Goal: Task Accomplishment & Management: Use online tool/utility

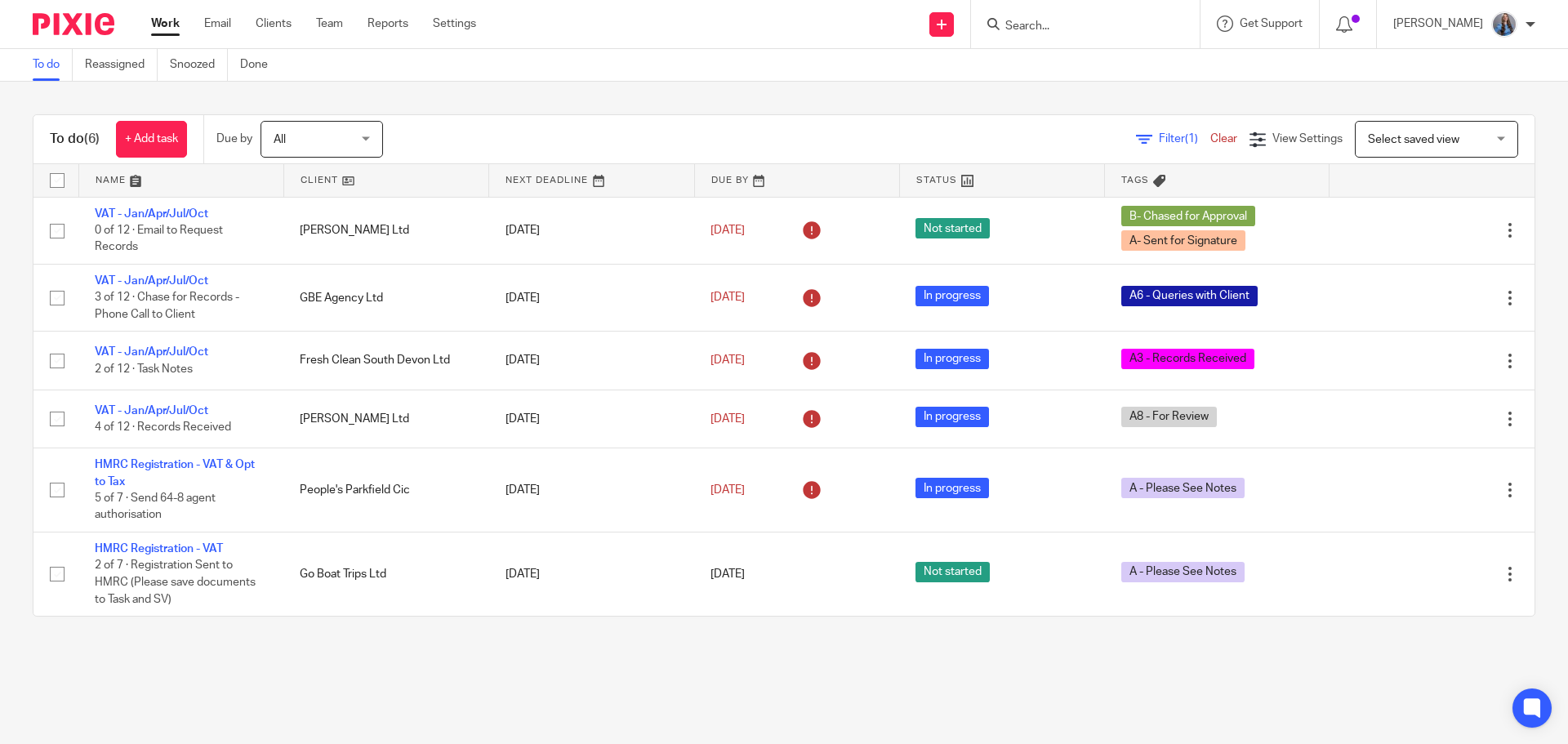
click at [1061, 14] on form at bounding box center [1090, 24] width 174 height 20
click at [1054, 21] on input "Search" at bounding box center [1077, 26] width 147 height 15
type input "smith mar"
click at [1119, 58] on link at bounding box center [1103, 63] width 206 height 25
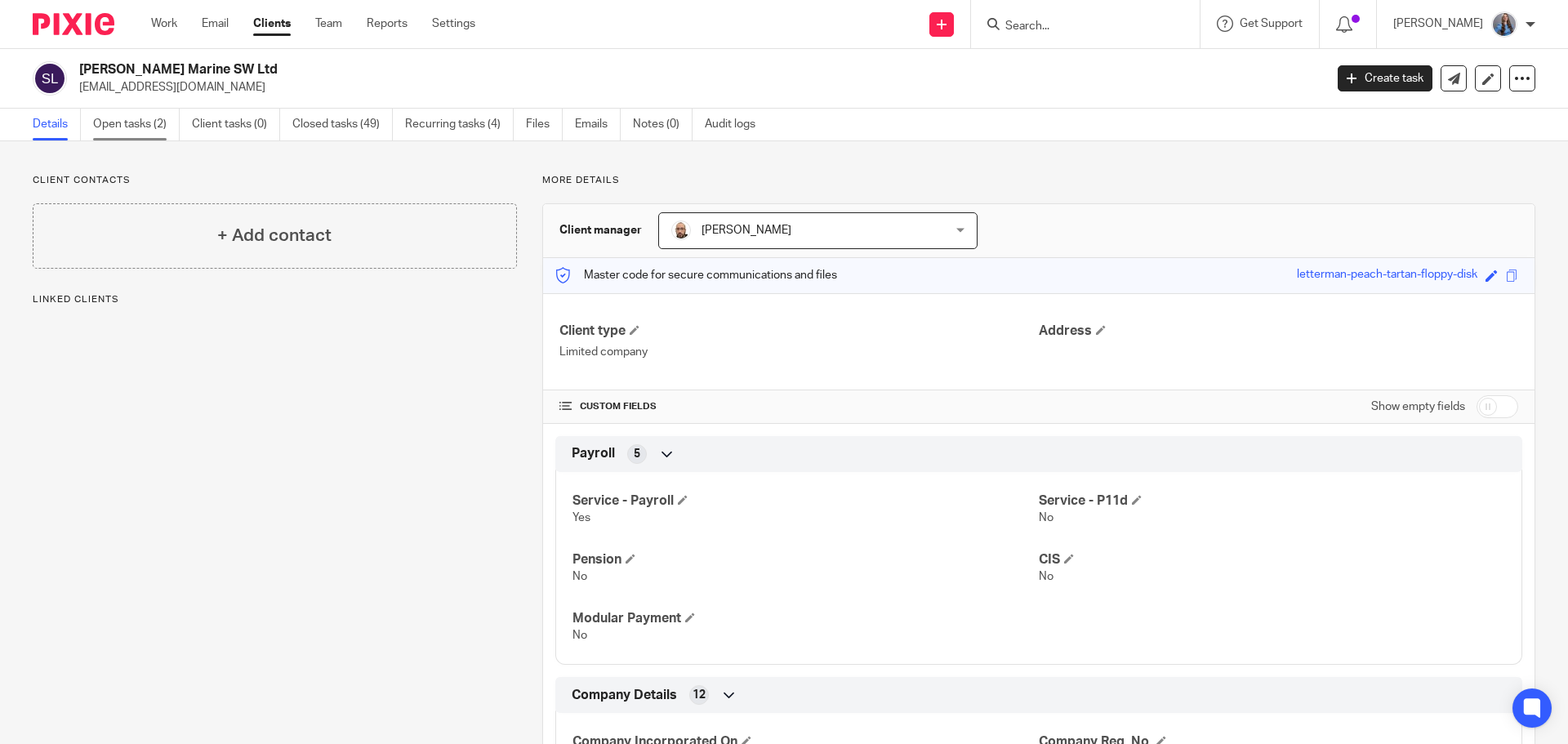
click at [151, 130] on link "Open tasks (2)" at bounding box center [136, 124] width 87 height 32
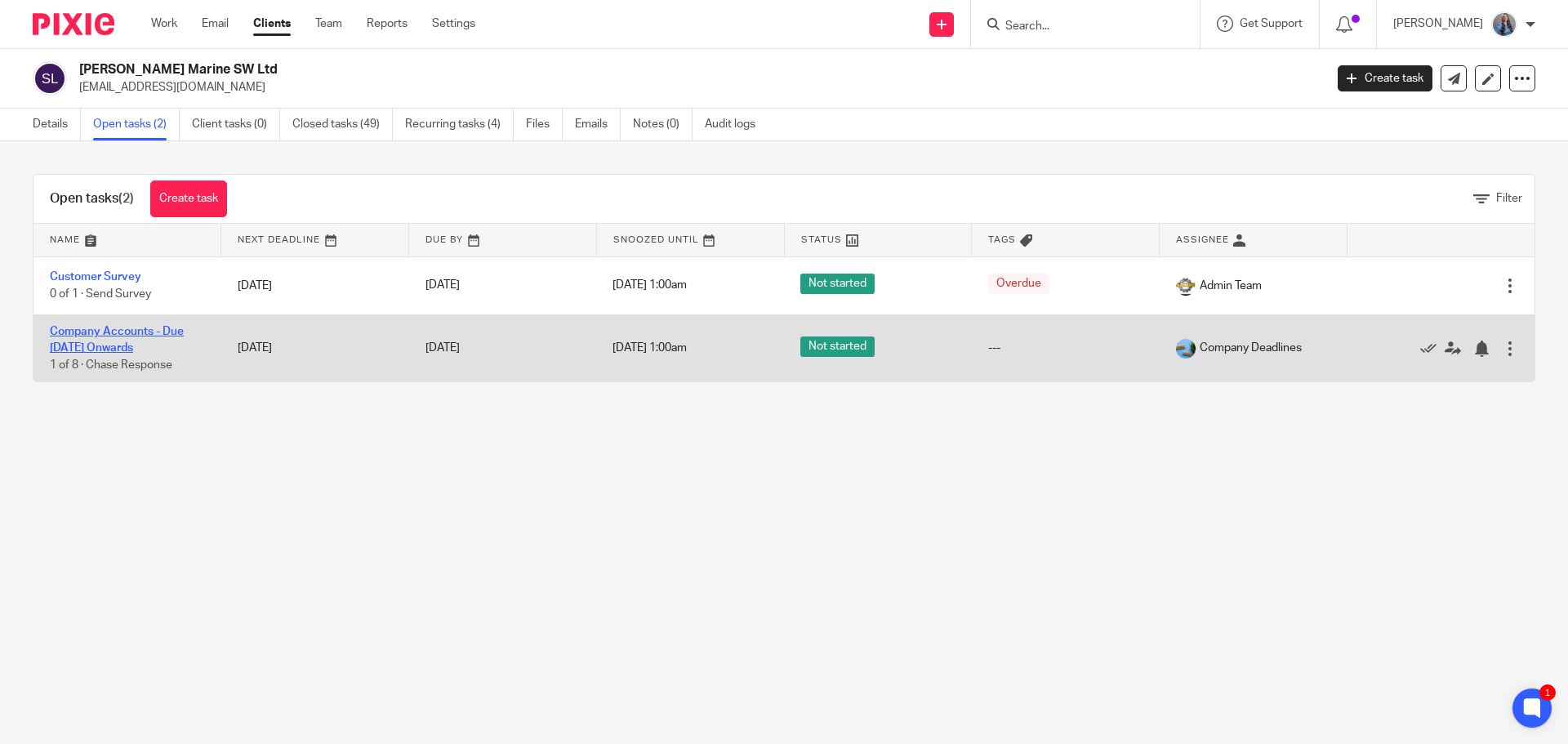
click at [111, 343] on link "Company Accounts - Due [DATE] Onwards" at bounding box center [117, 340] width 134 height 27
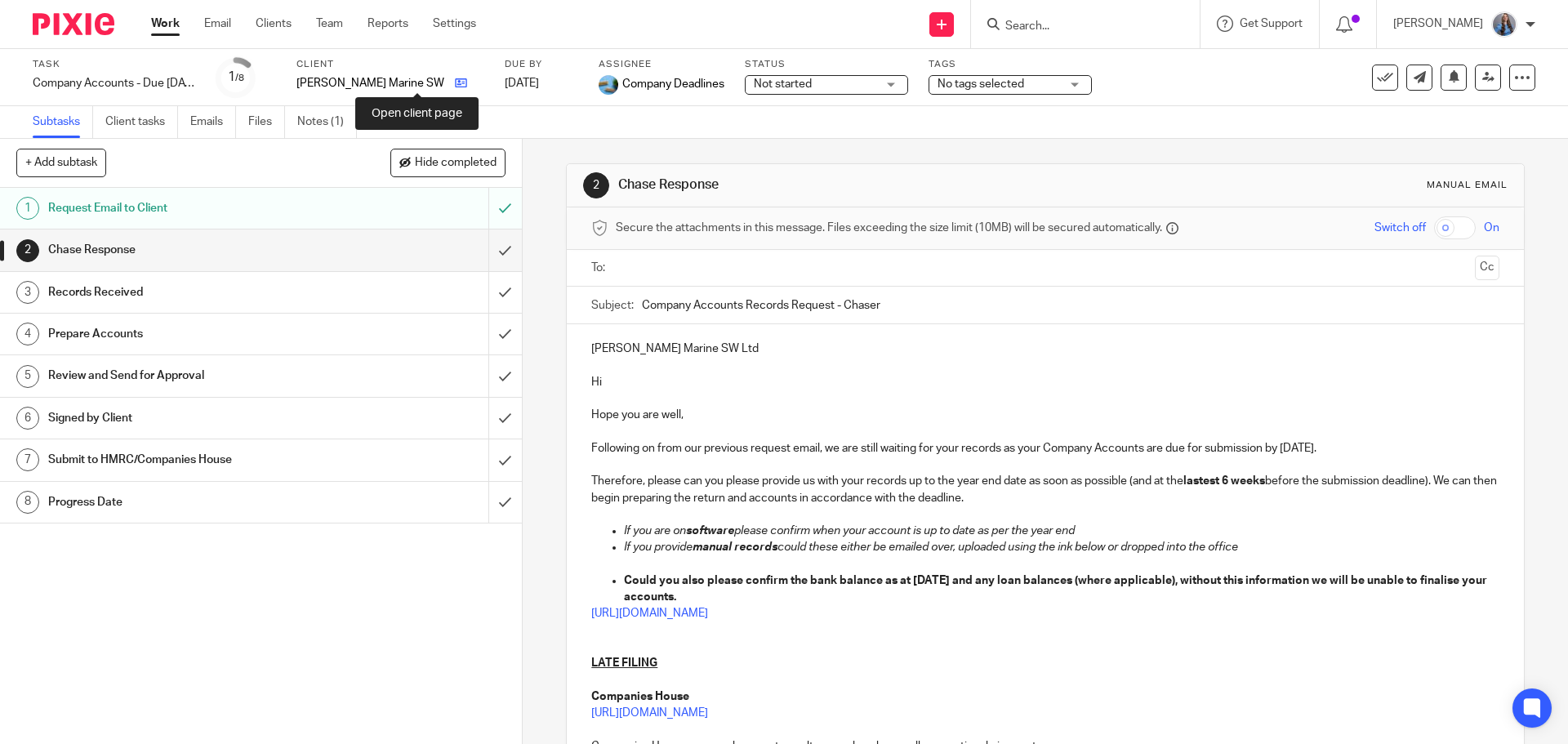
click at [455, 84] on icon at bounding box center [460, 82] width 12 height 12
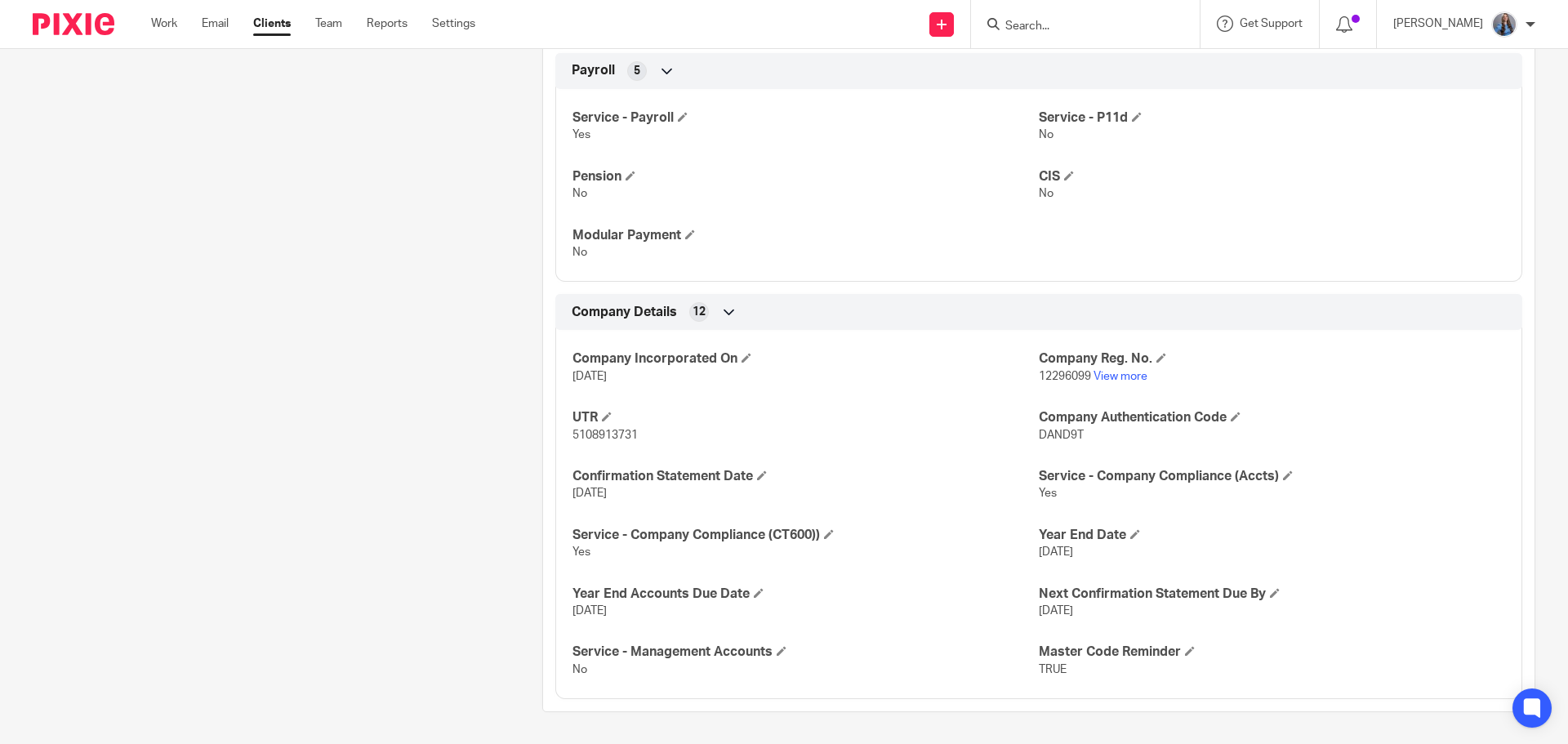
scroll to position [383, 0]
click at [1102, 366] on h4 "Company Reg. No." at bounding box center [1271, 358] width 467 height 17
click at [1110, 371] on link "View more" at bounding box center [1120, 375] width 54 height 12
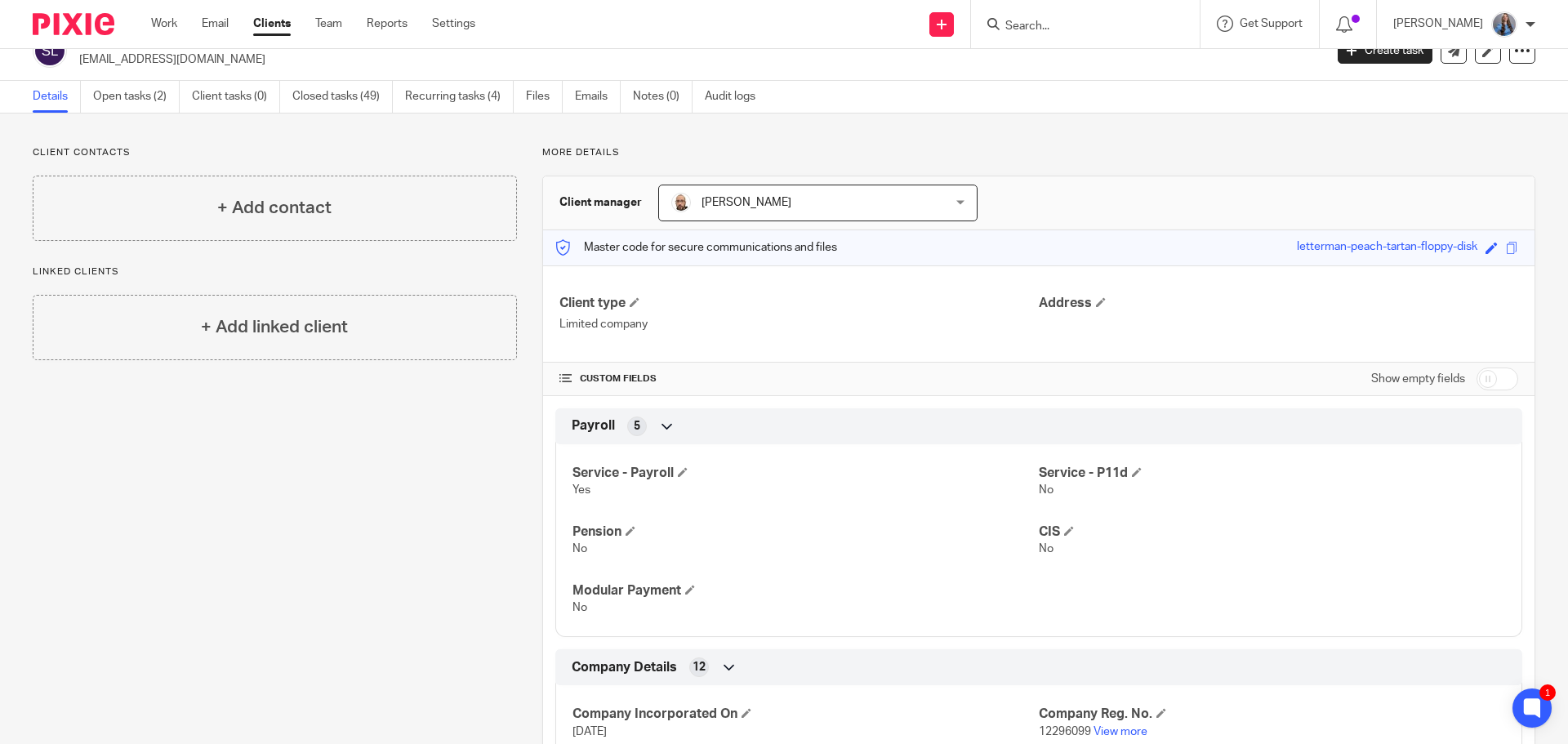
scroll to position [0, 0]
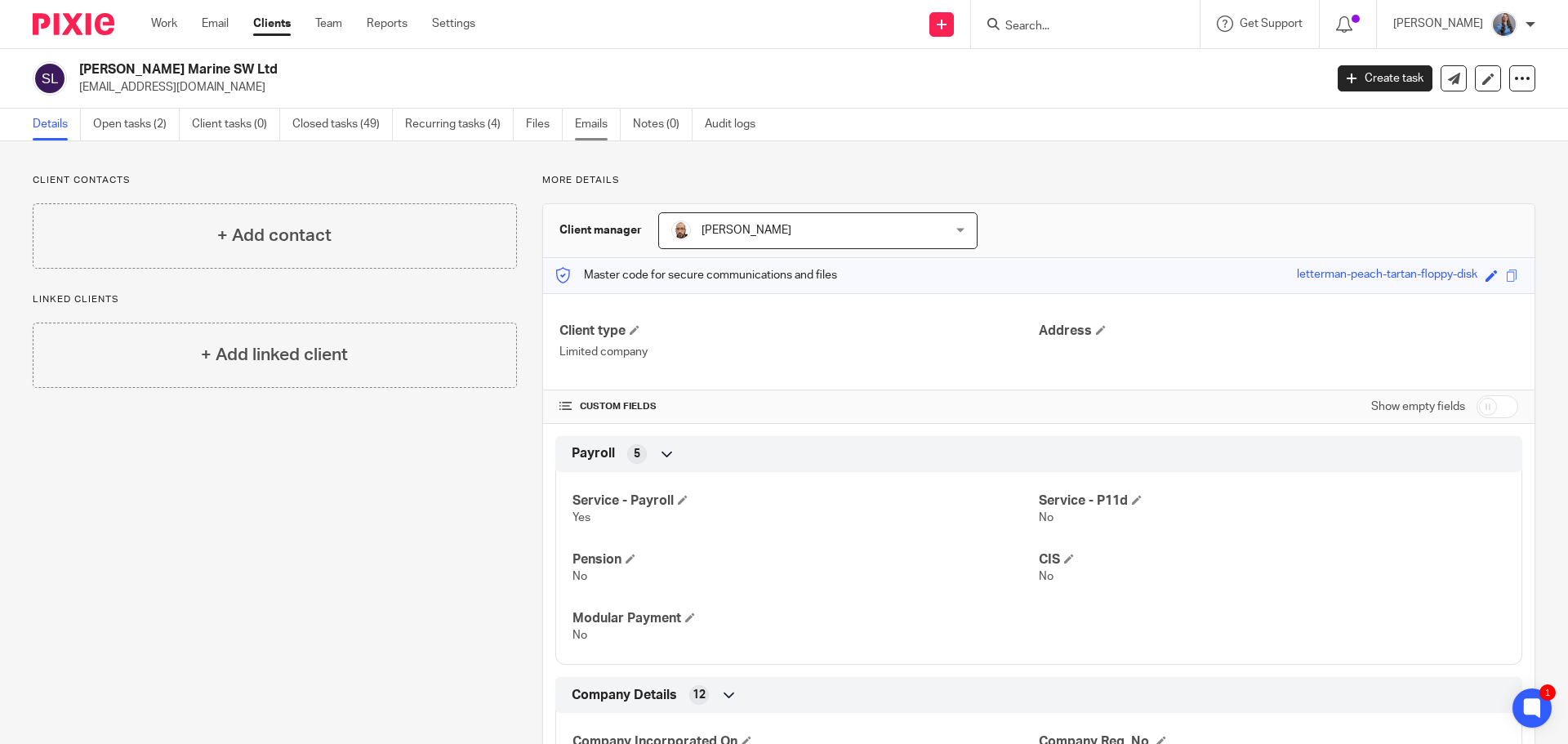
click at [593, 134] on link "Emails" at bounding box center [598, 124] width 46 height 32
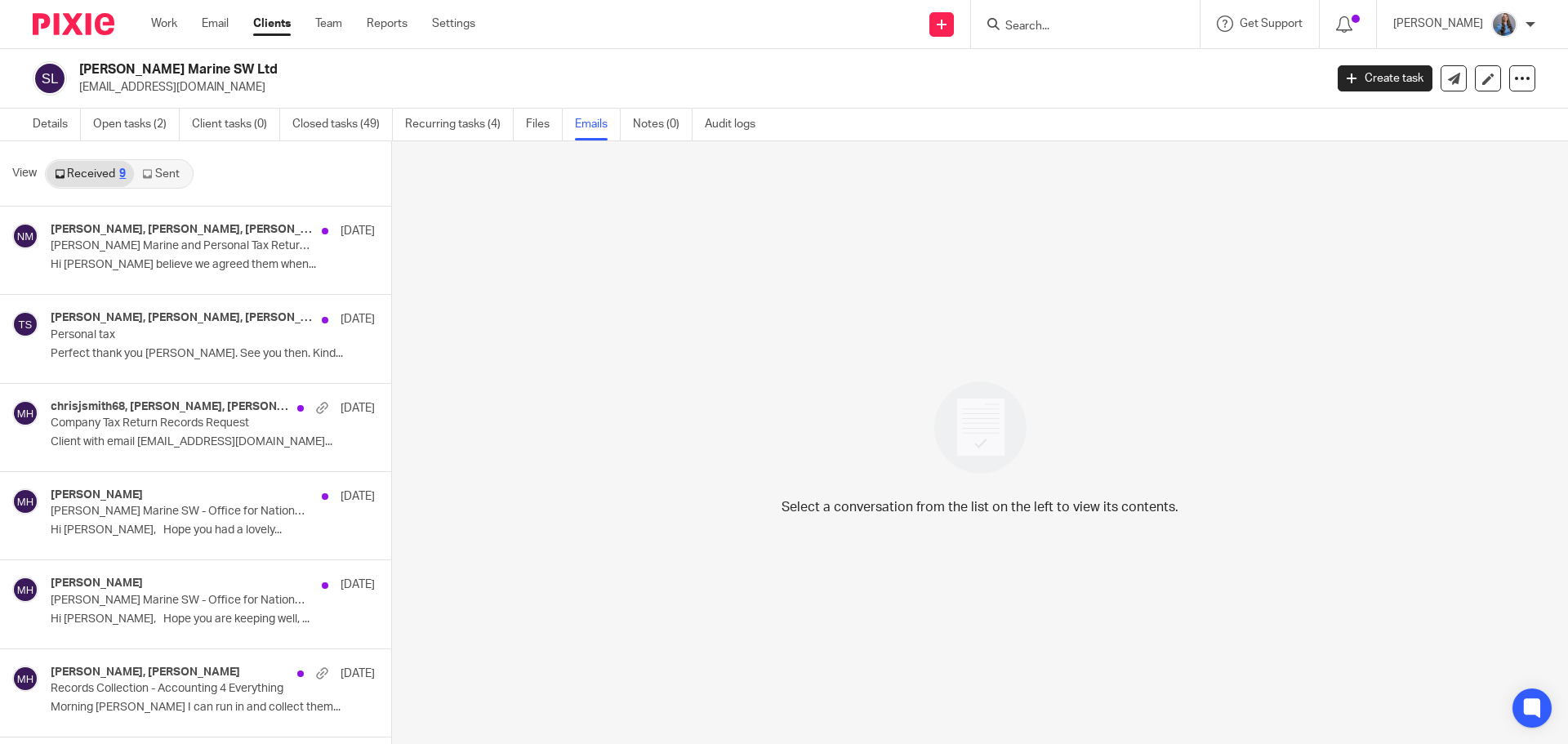
click at [166, 175] on link "Sent" at bounding box center [163, 173] width 58 height 26
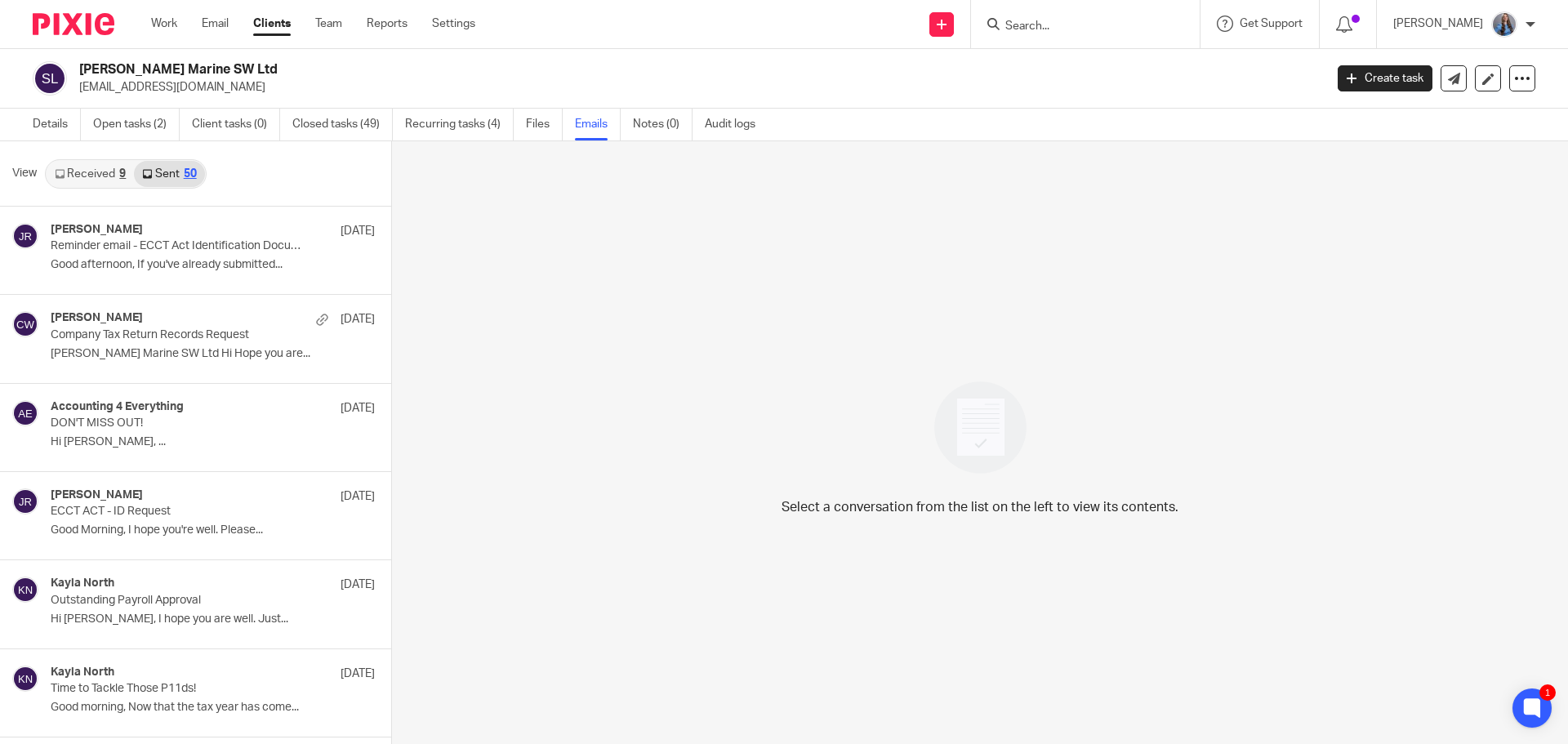
click at [108, 170] on link "Received 9" at bounding box center [90, 173] width 88 height 26
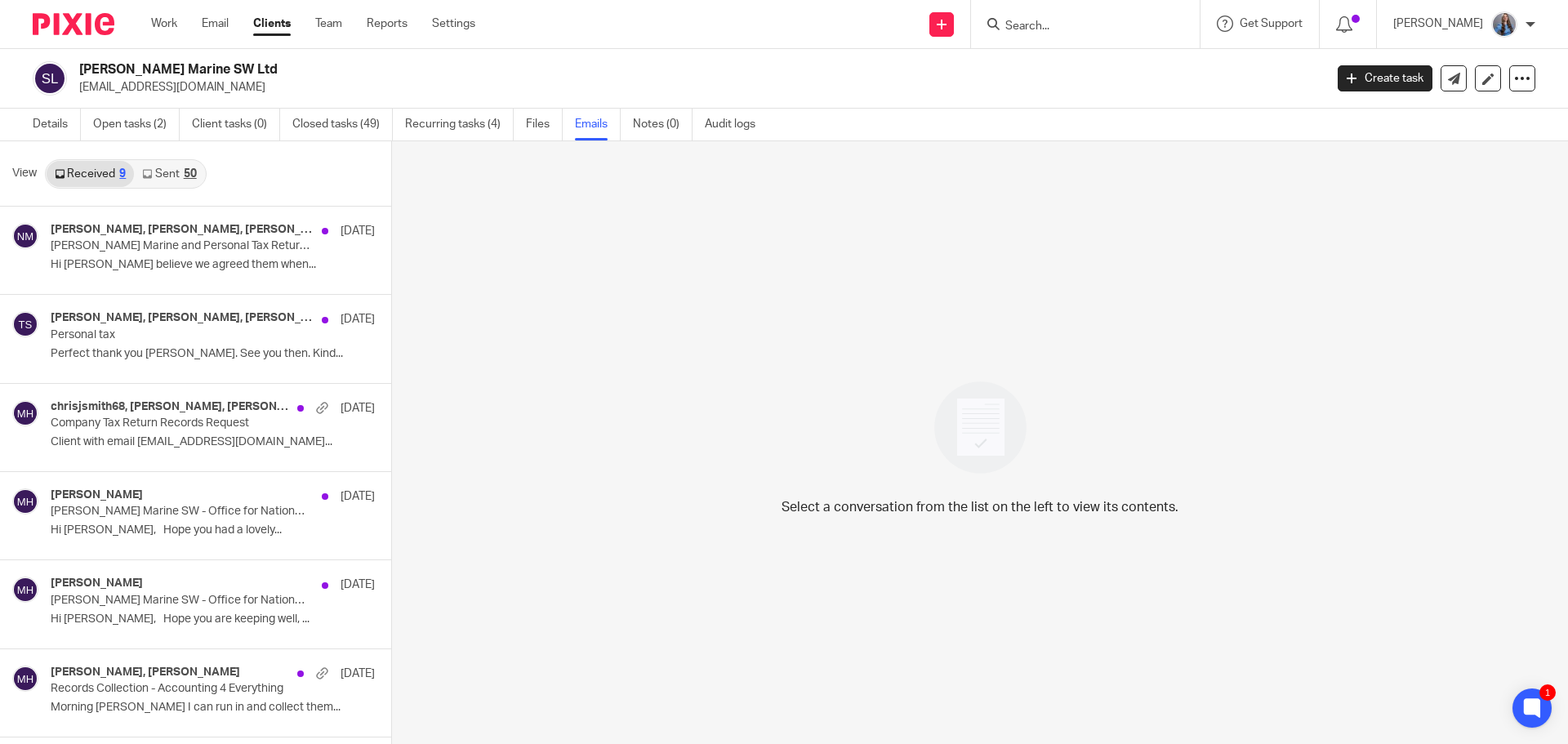
scroll to position [3, 0]
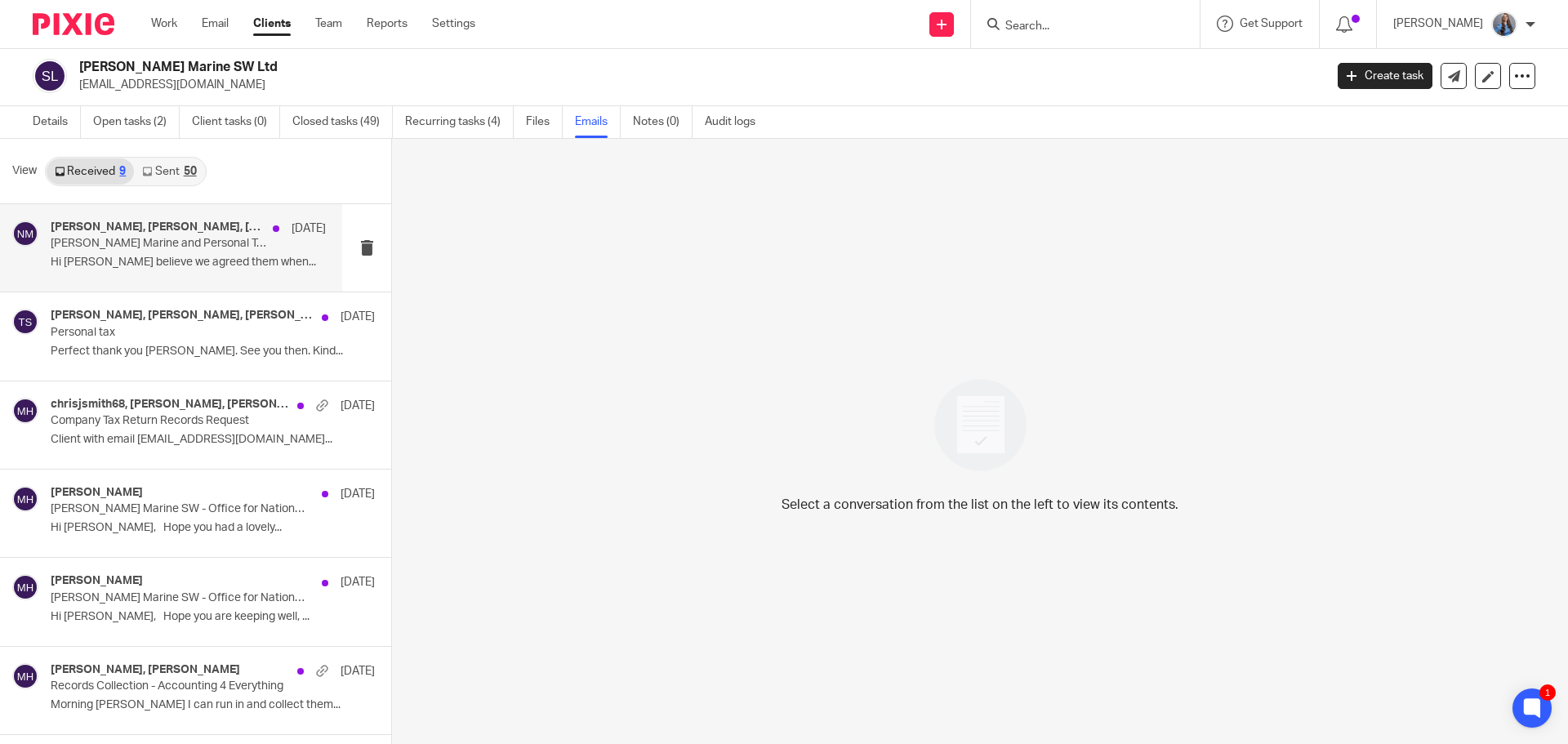
click at [184, 246] on p "Smith Marine and Personal Tax Returns" at bounding box center [160, 243] width 220 height 14
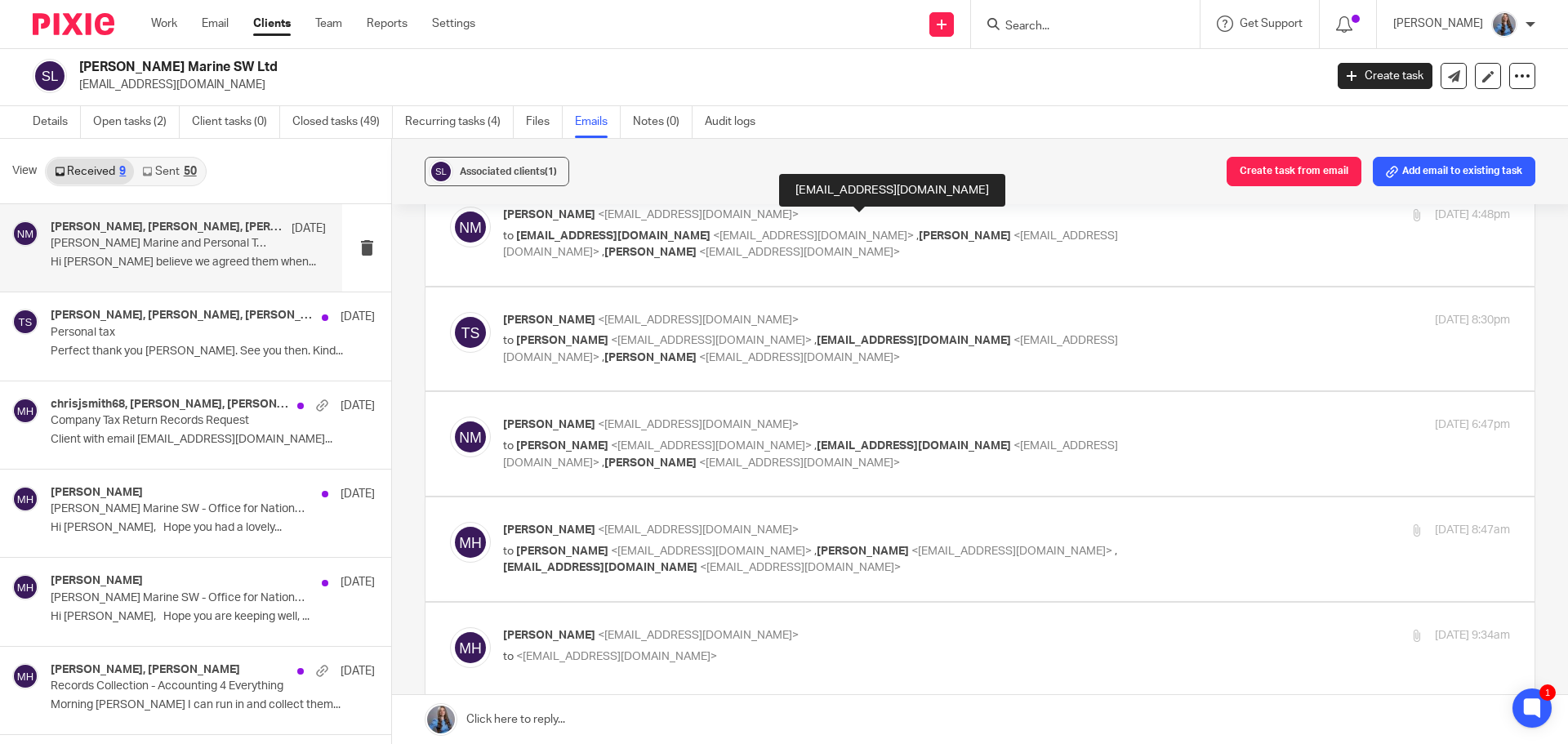
scroll to position [245, 0]
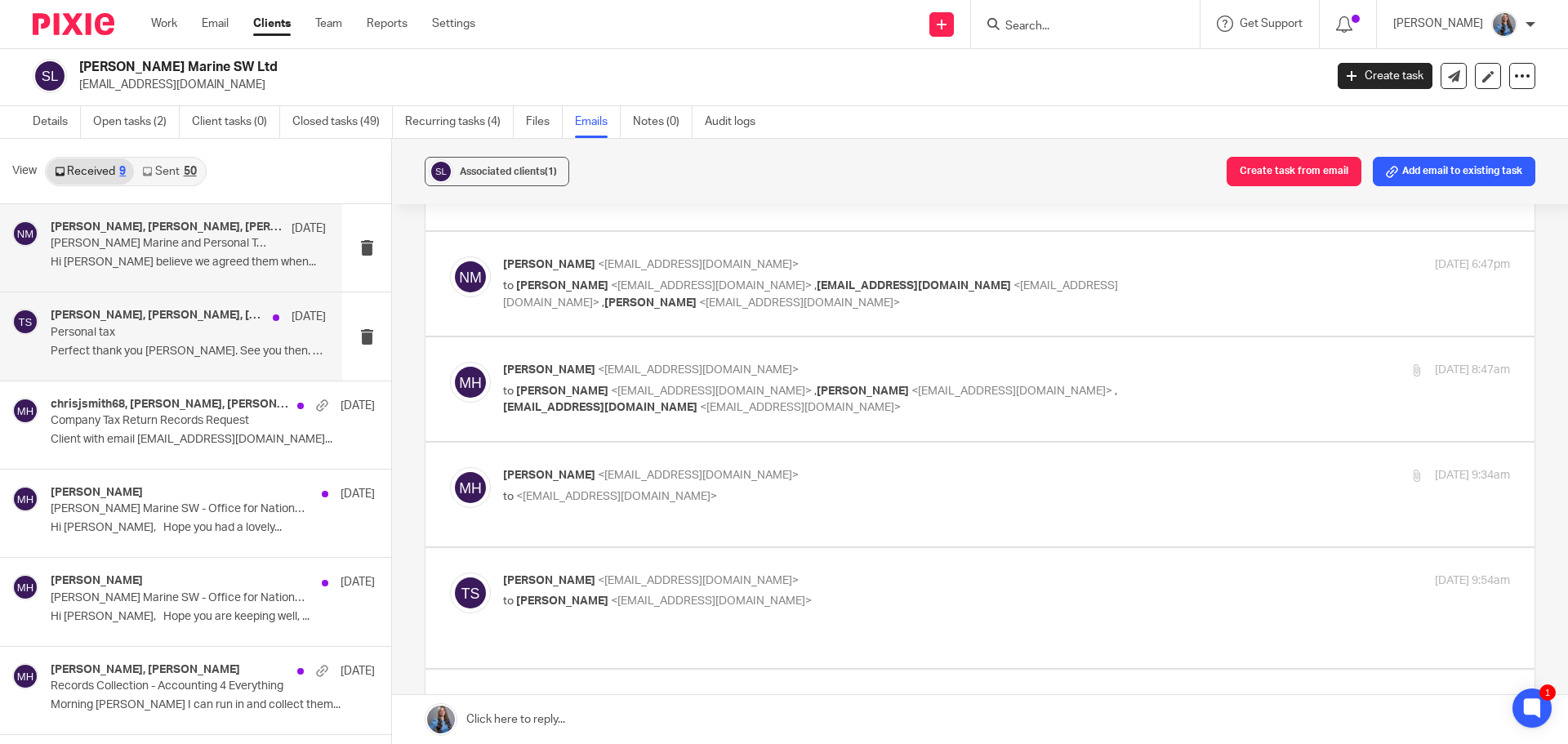
click at [141, 312] on h4 "Tracy Smith, Nick Millard, Megan Howard" at bounding box center [157, 315] width 214 height 14
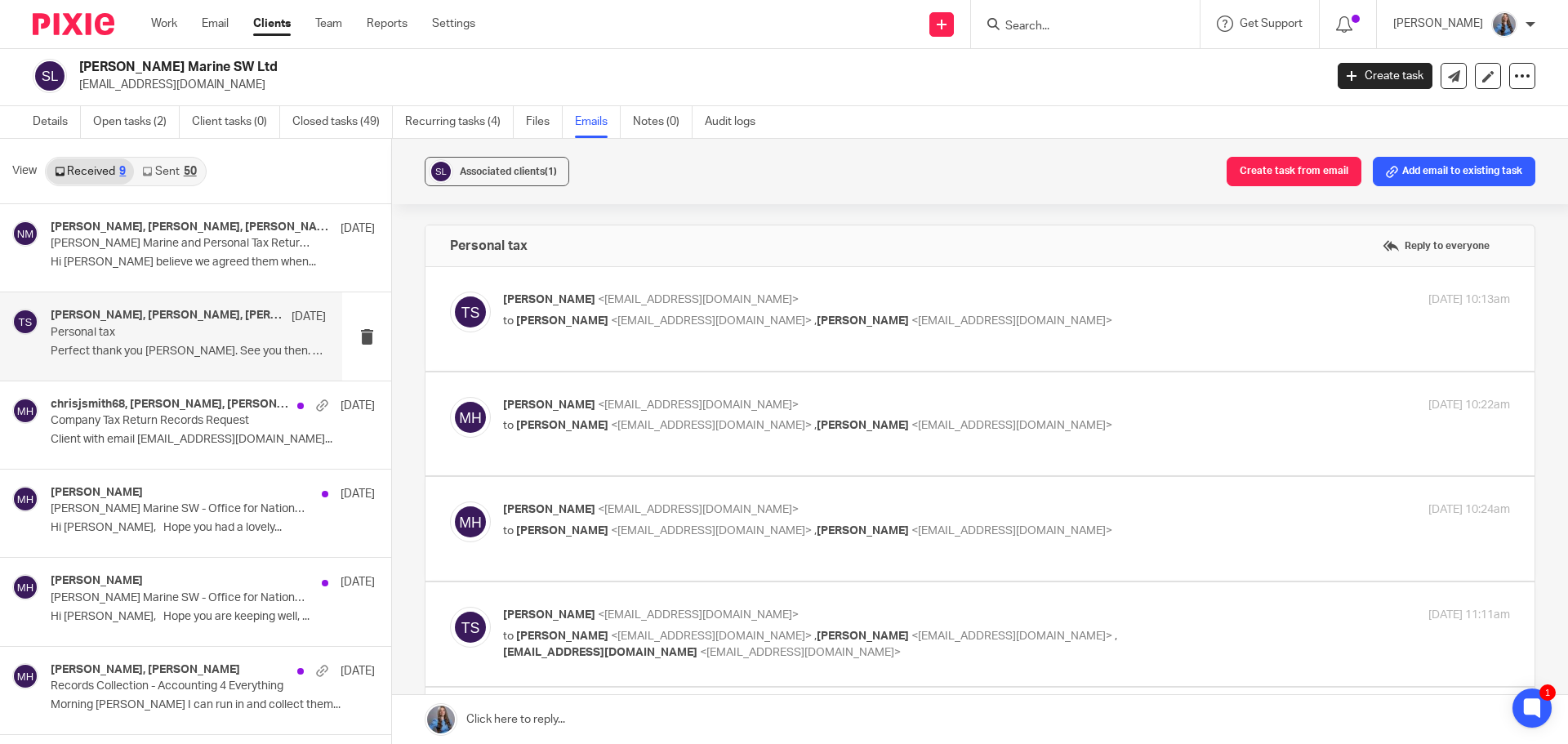
scroll to position [0, 0]
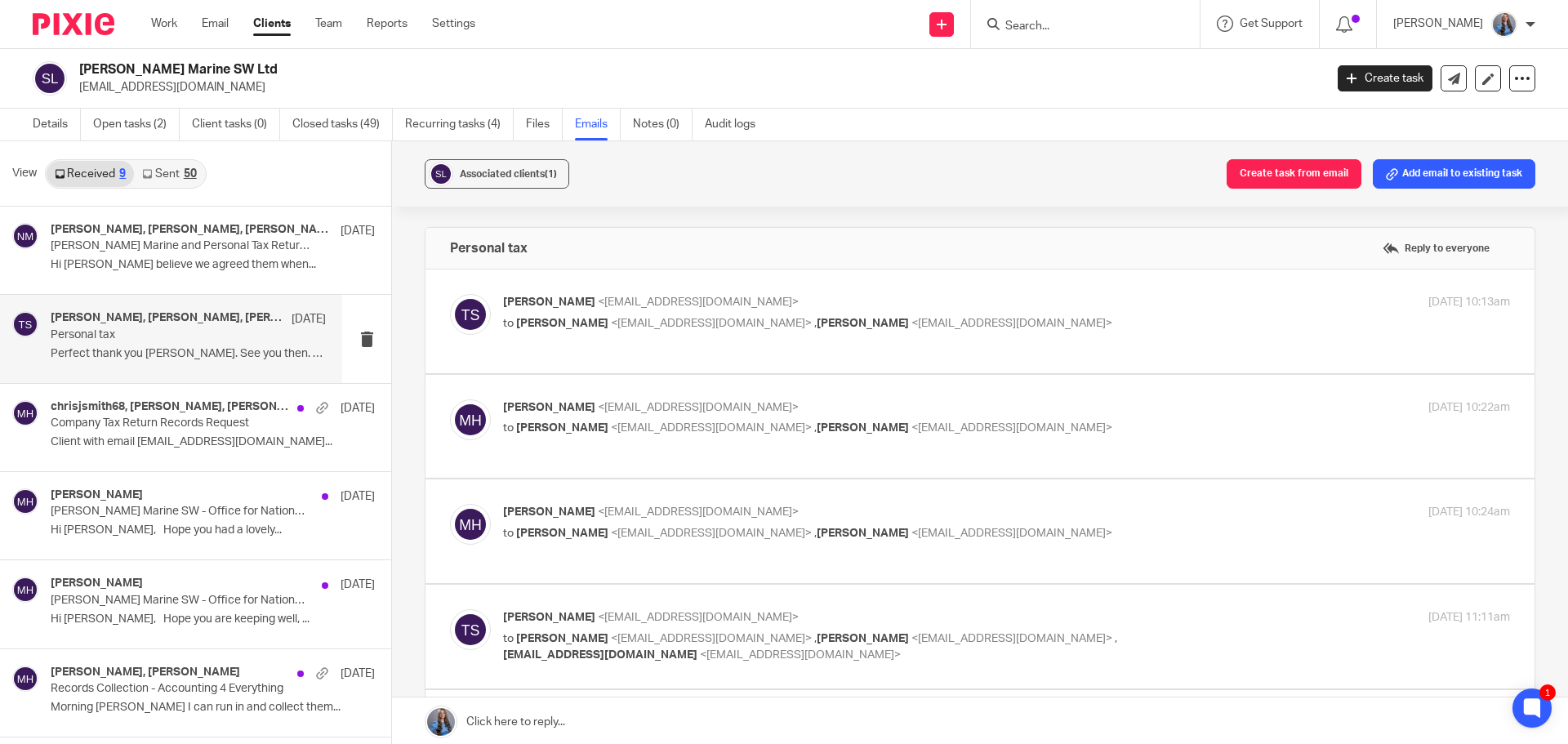
click at [1118, 333] on div "Tracy Smith <tracysmith71@outlook.com> to Megan Howard <megan@accounting4everyt…" at bounding box center [1006, 314] width 1007 height 41
checkbox input "true"
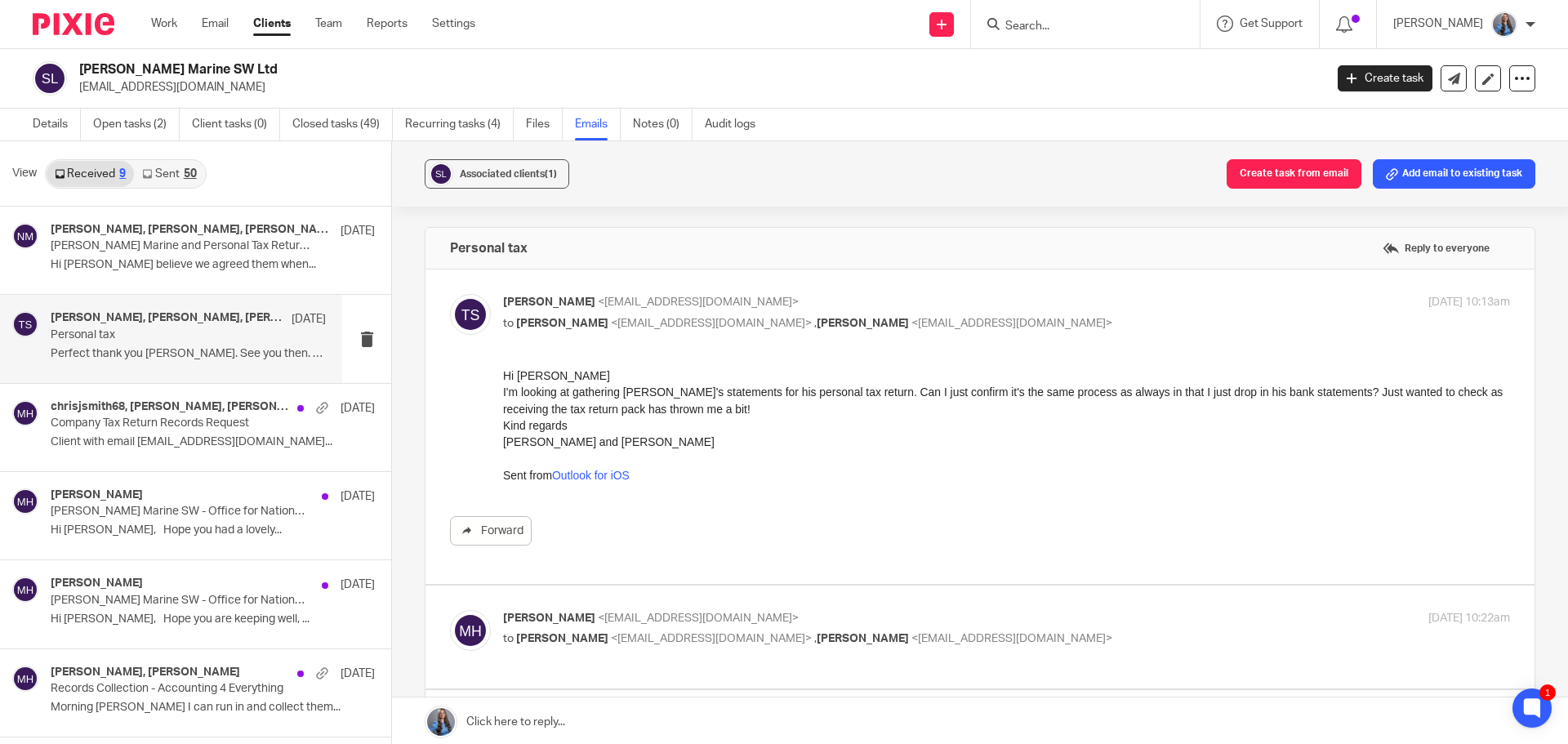
scroll to position [327, 0]
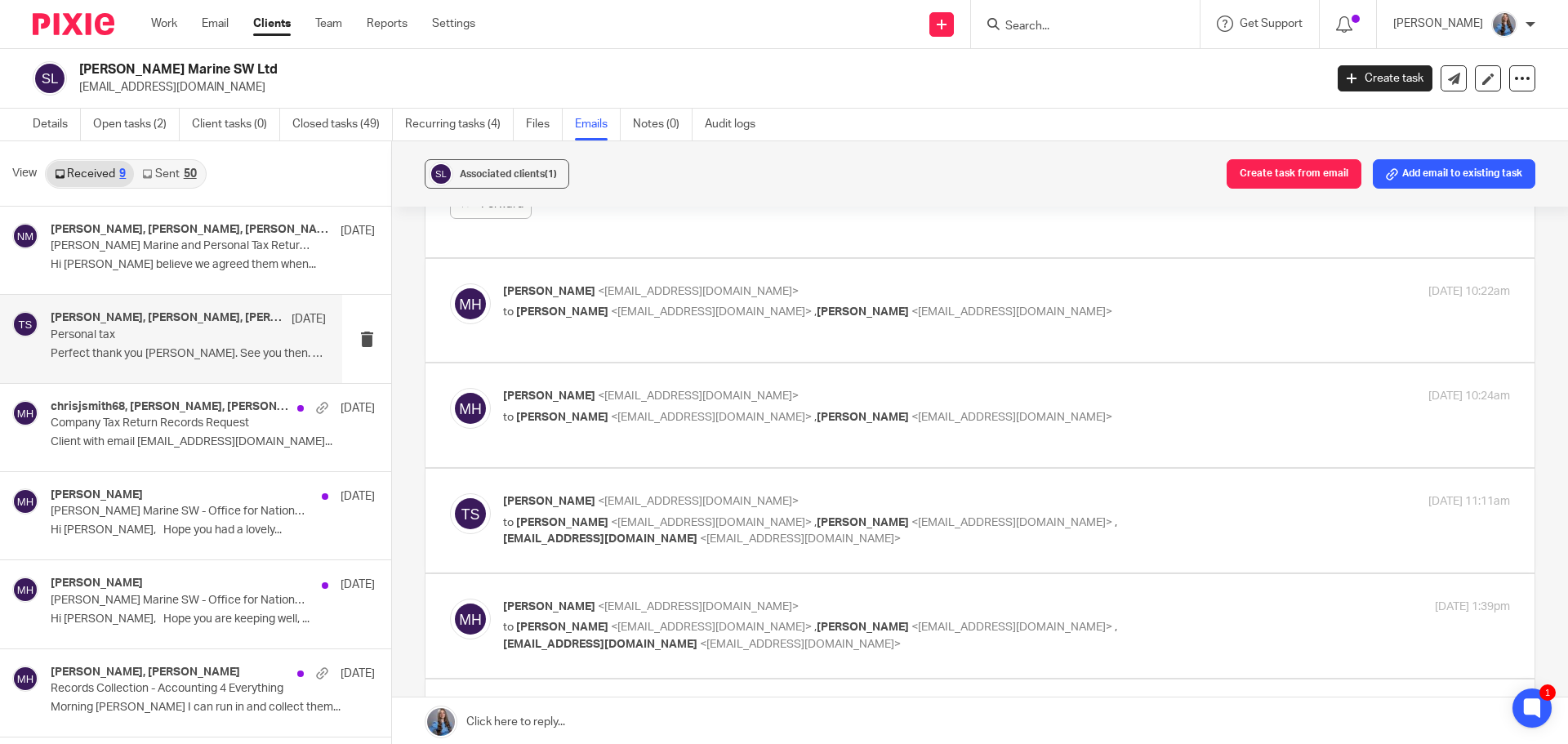
click at [1118, 333] on div "Megan Howard <megan@accounting4everything.com> to Tracy Smith <tracysmith71@out…" at bounding box center [980, 310] width 1060 height 55
click at [1026, 302] on div "Megan Howard <megan@accounting4everything.com> to Tracy Smith <tracysmith71@out…" at bounding box center [838, 301] width 671 height 37
checkbox input "true"
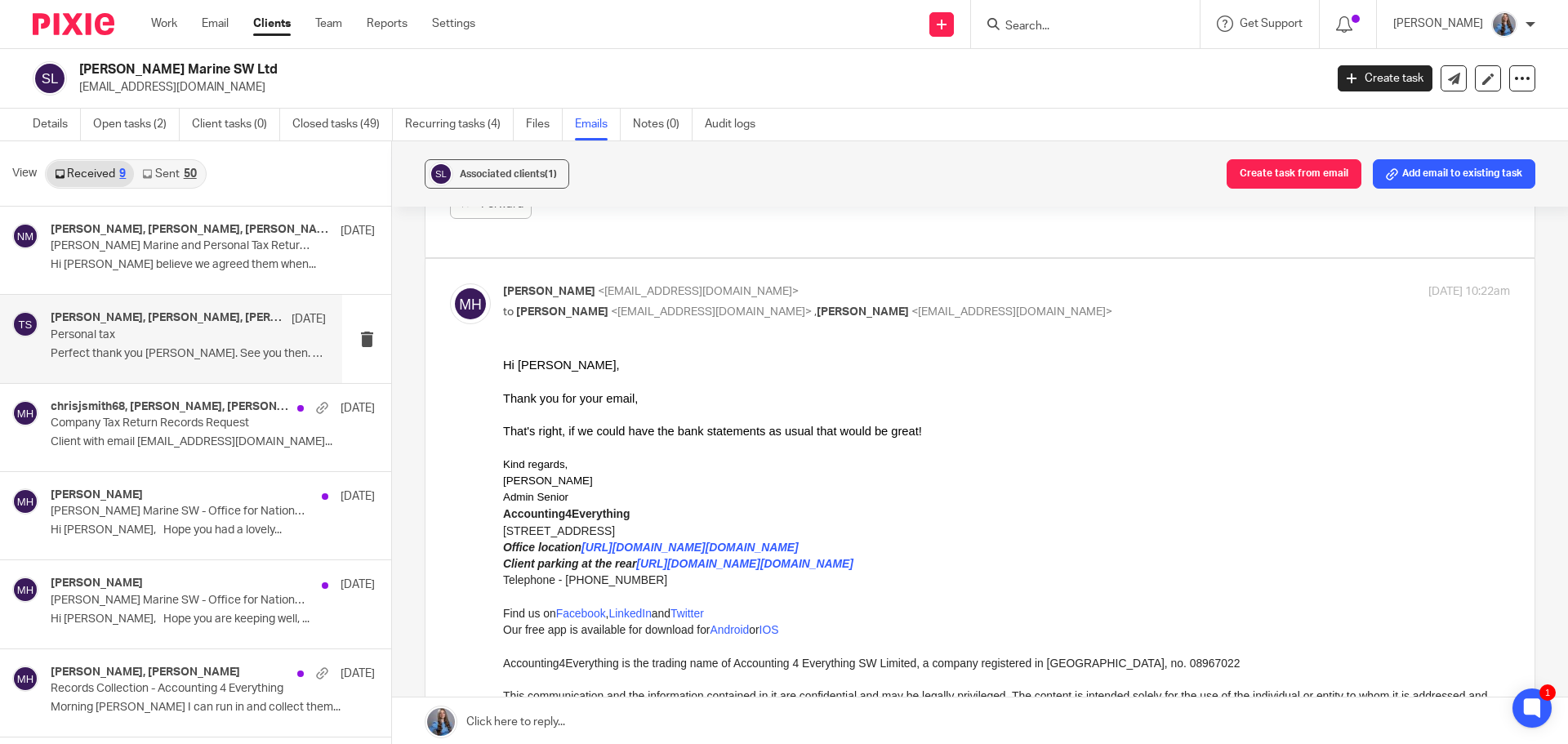
scroll to position [898, 0]
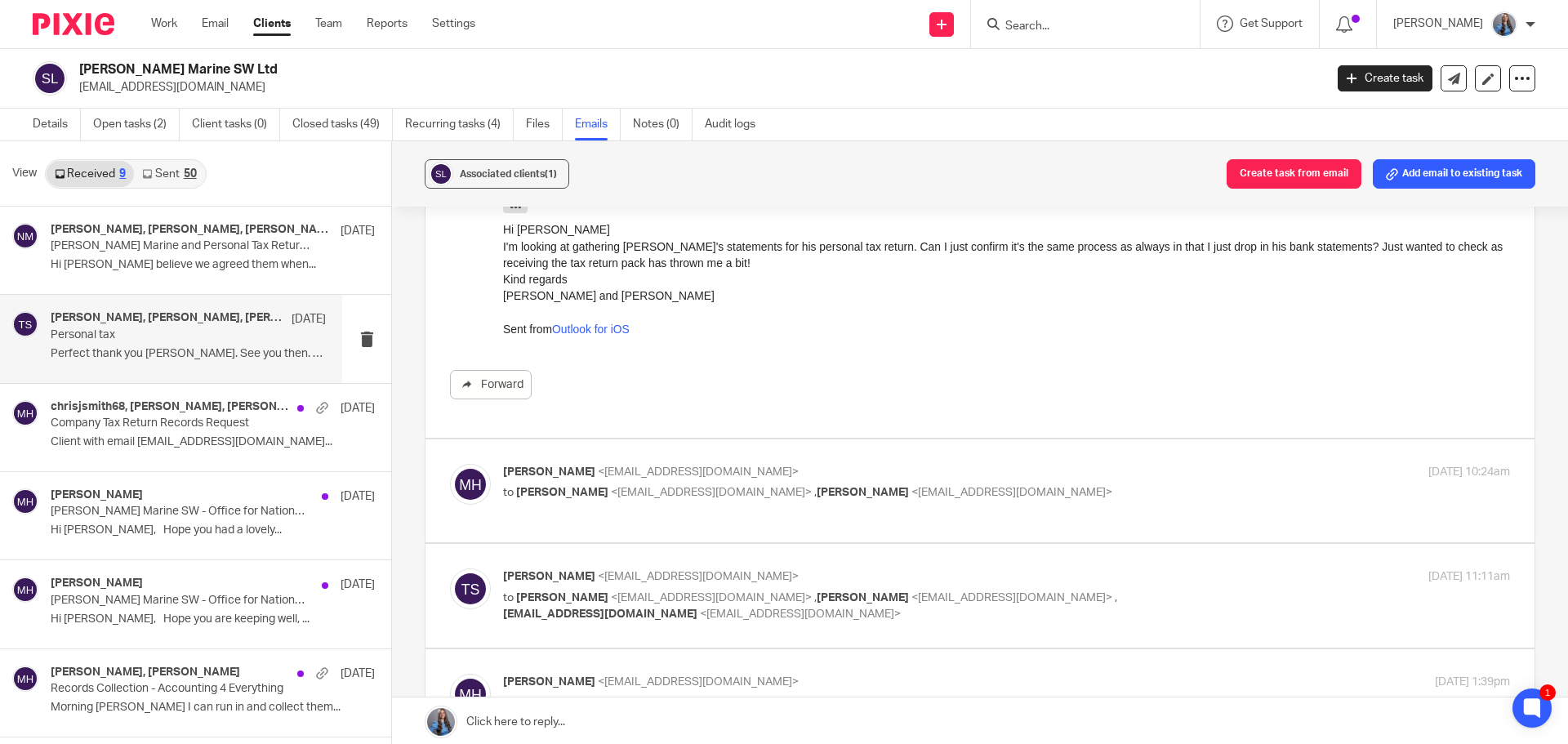
click at [1030, 492] on p "to Tracy Smith <tracysmith71@outlook.com> , Nick Millard <nick@accounting4every…" at bounding box center [838, 492] width 671 height 17
checkbox input "true"
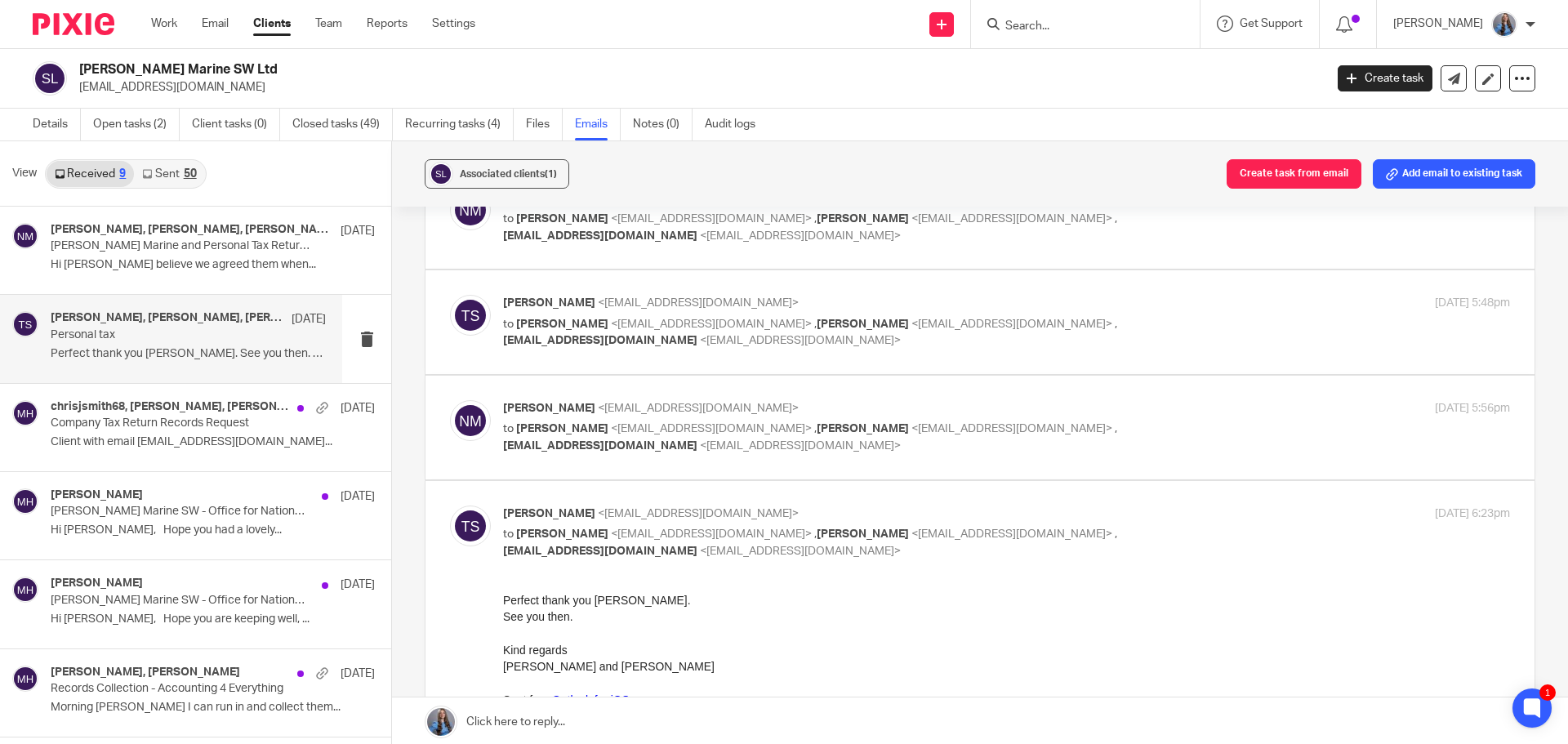
scroll to position [2367, 0]
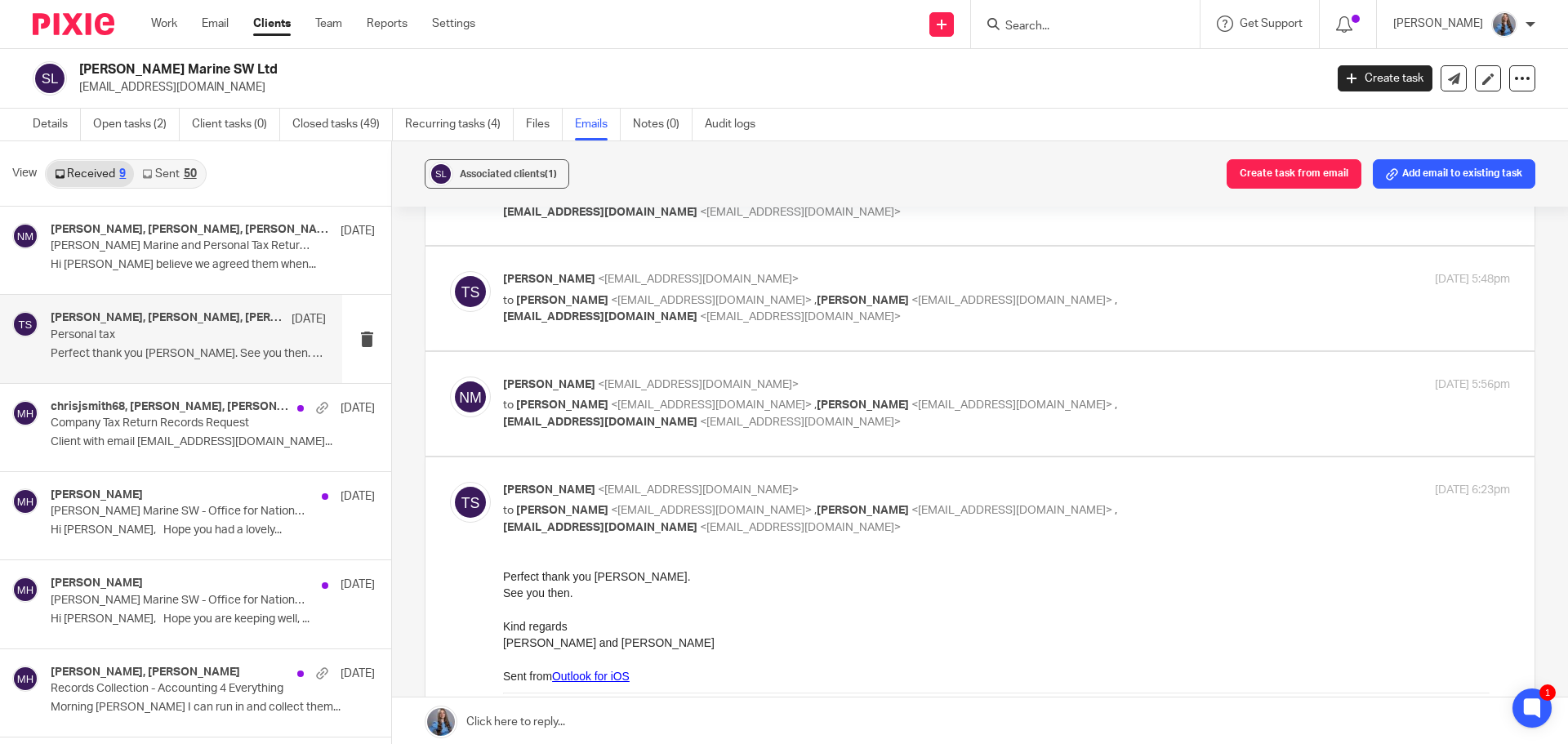
click at [1030, 434] on label at bounding box center [980, 403] width 1109 height 104
click at [450, 376] on input "checkbox" at bounding box center [449, 375] width 1 height 1
checkbox input "true"
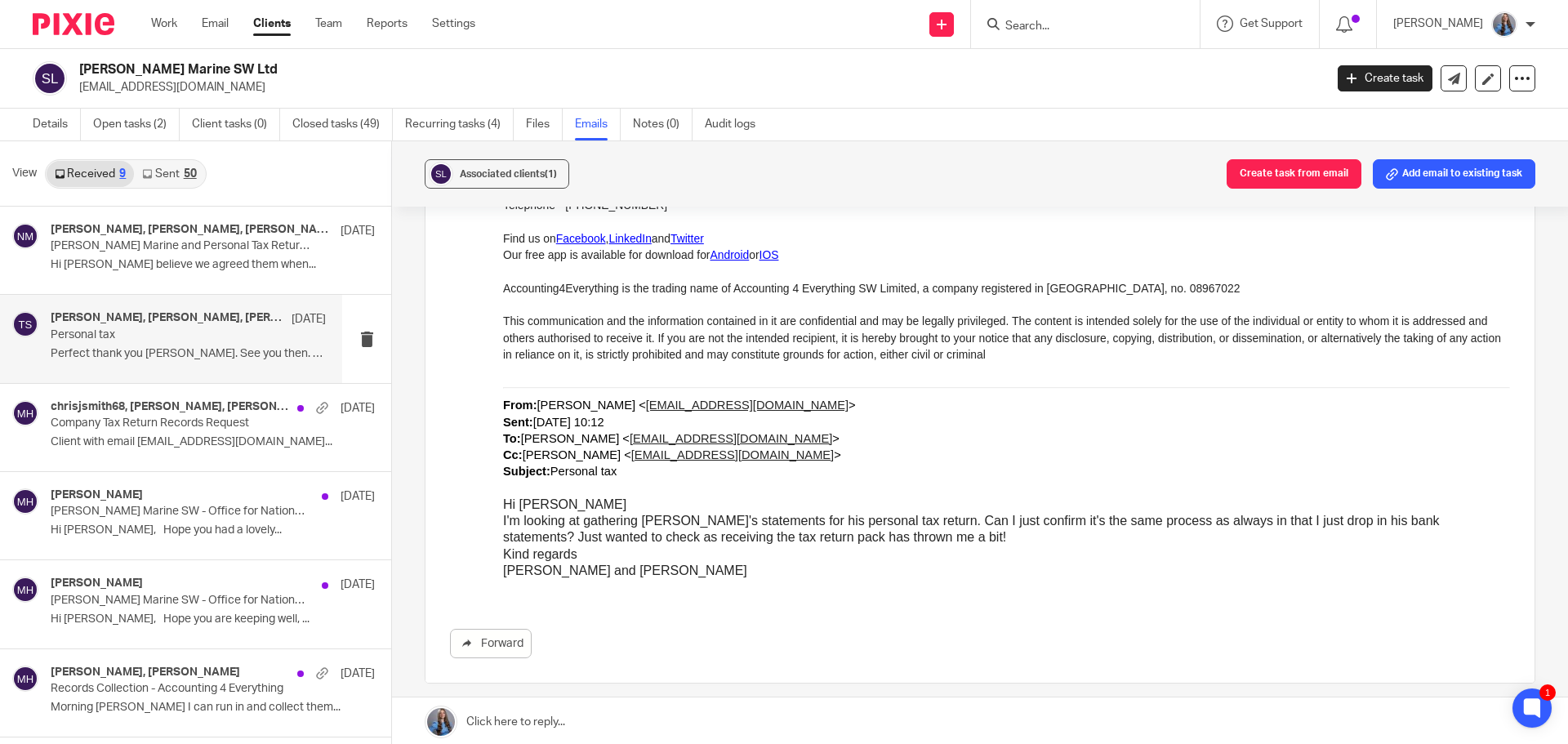
scroll to position [8220, 0]
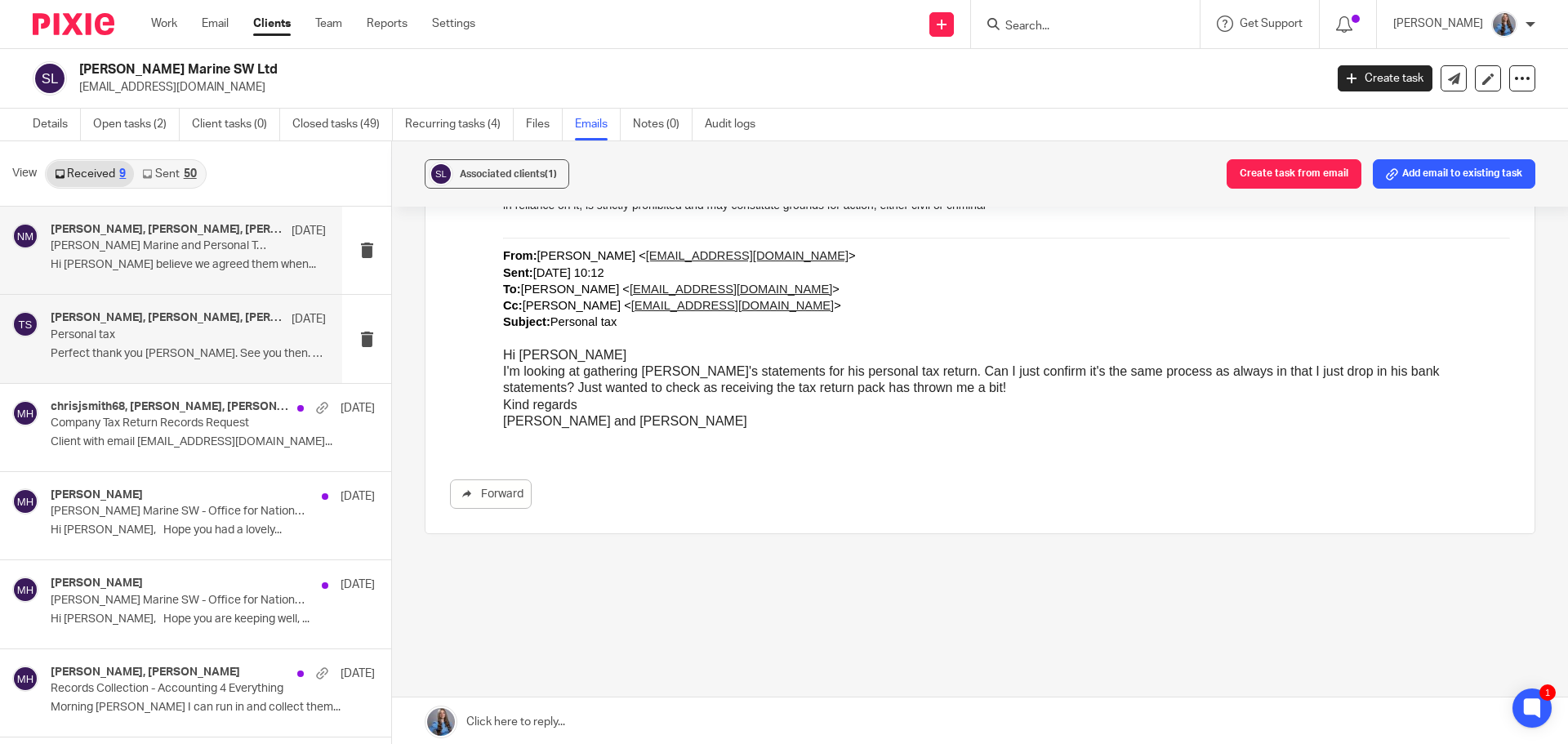
click at [180, 241] on p "Smith Marine and Personal Tax Returns" at bounding box center [160, 246] width 220 height 14
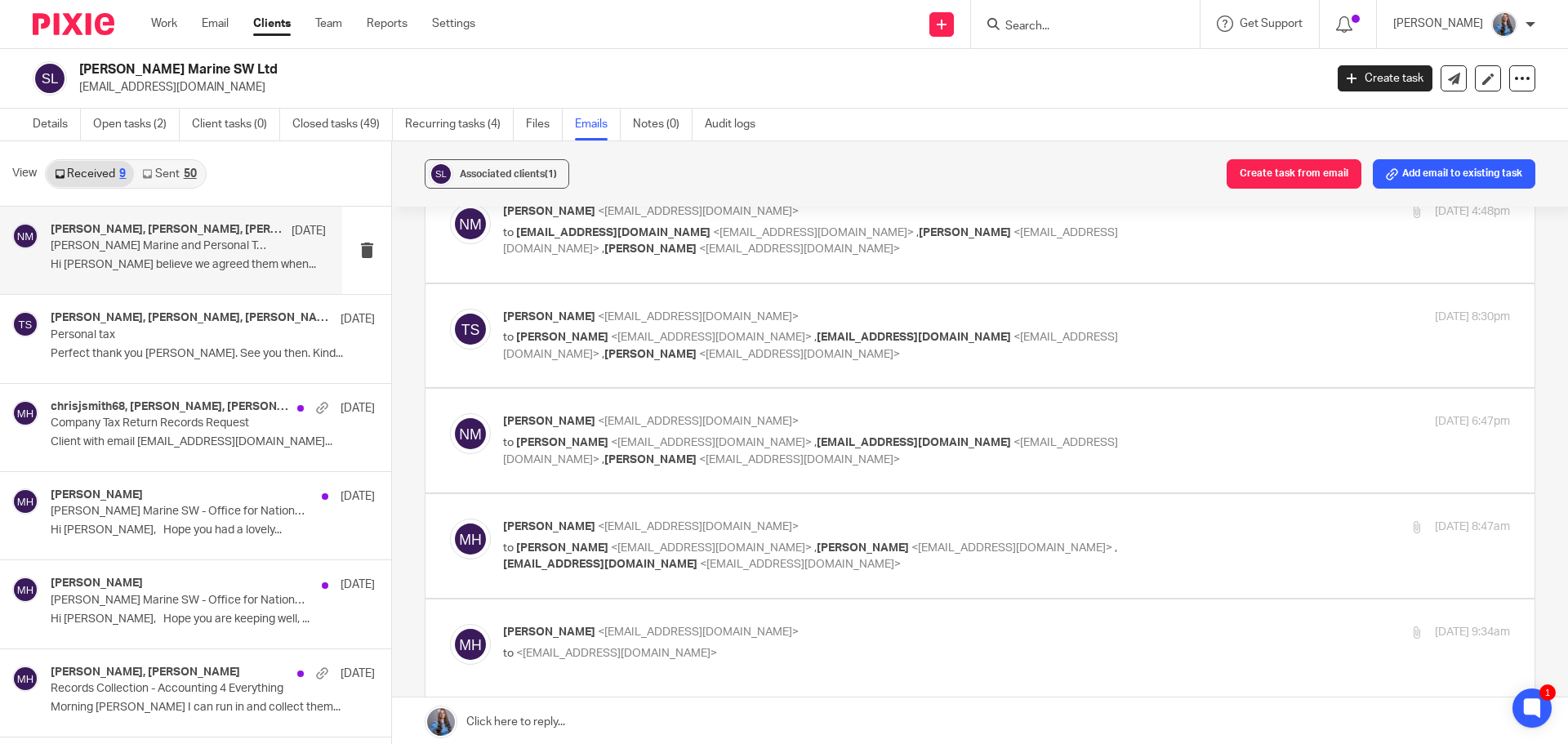
scroll to position [0, 0]
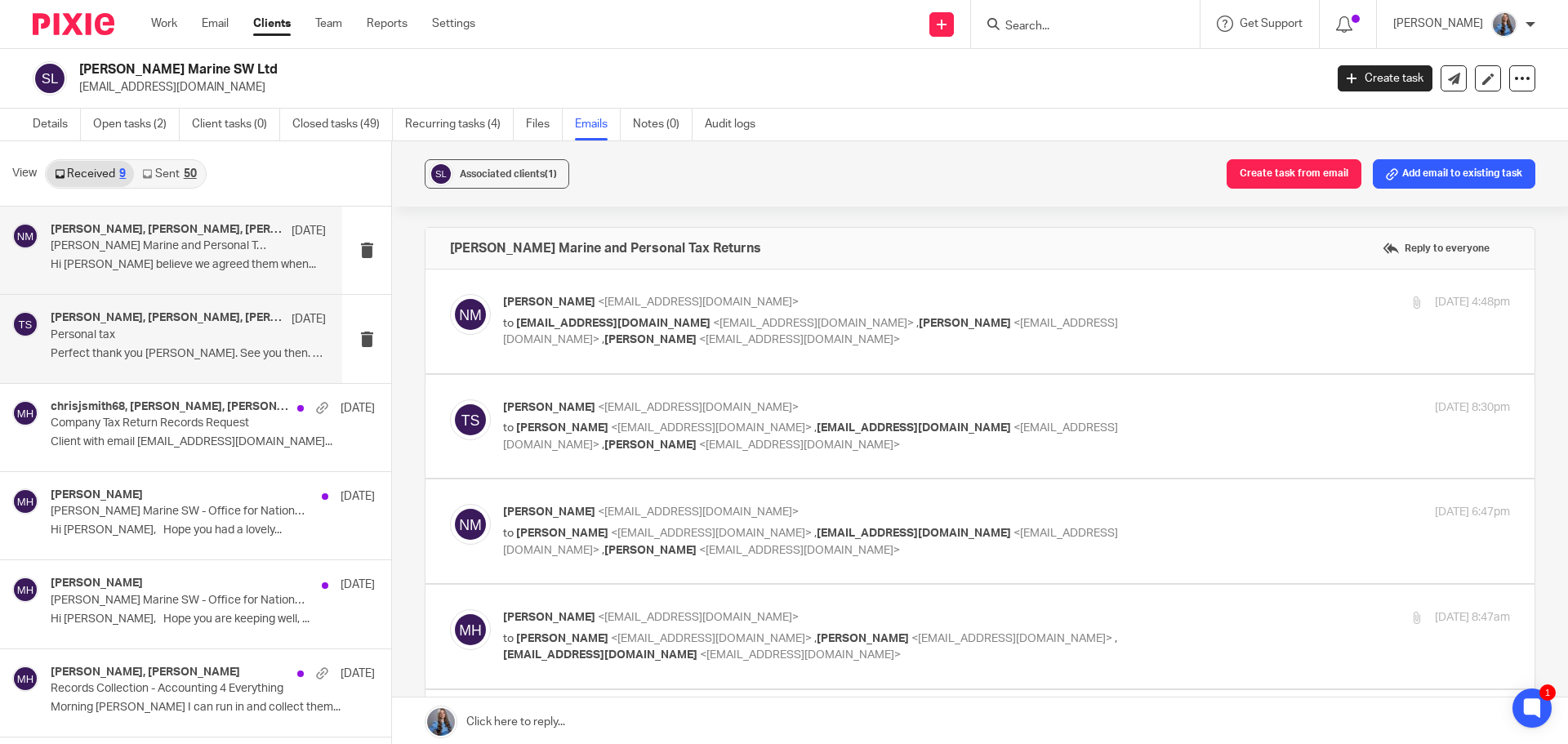
click at [161, 351] on p "Perfect thank you Nick. See you then. Kind..." at bounding box center [187, 353] width 275 height 14
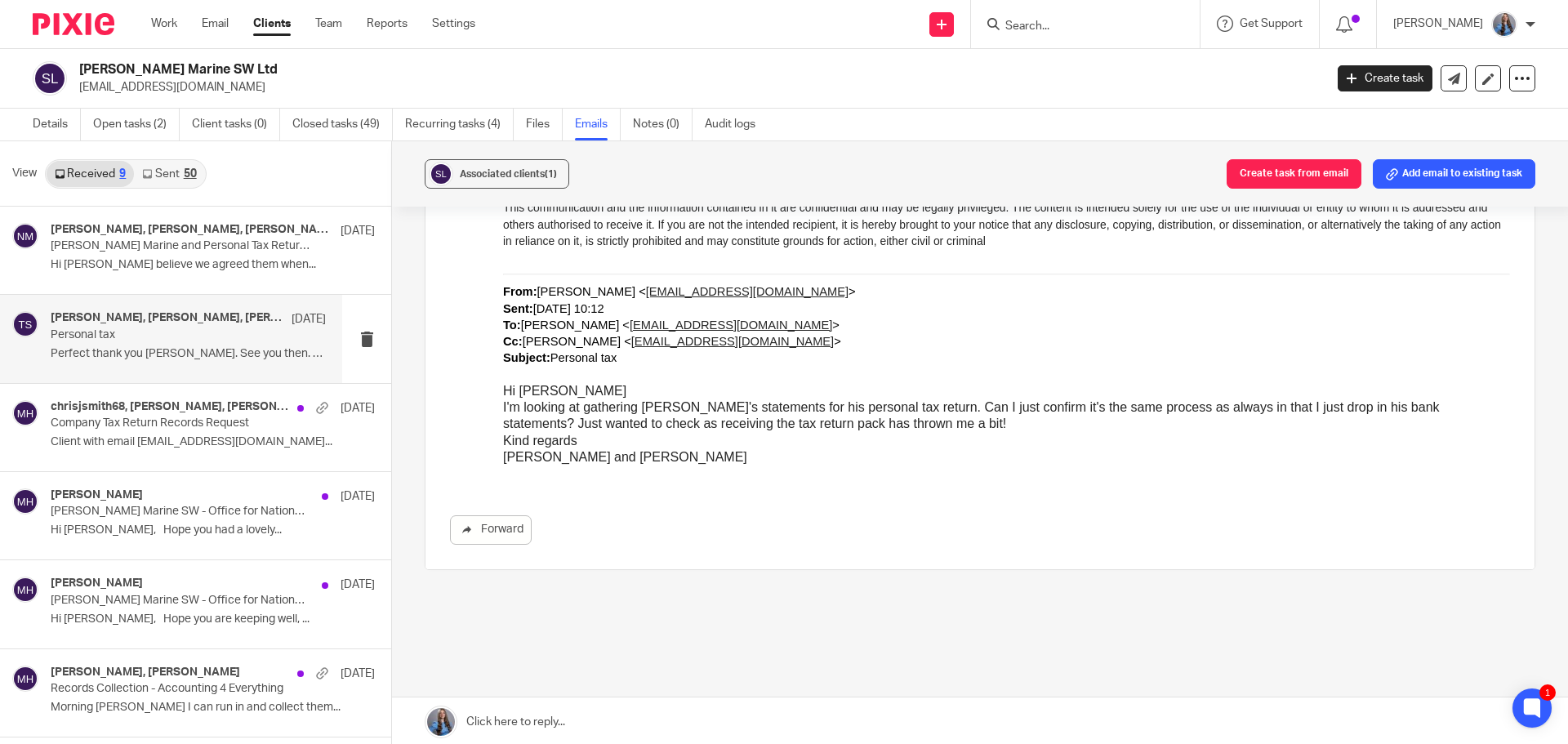
scroll to position [3920, 0]
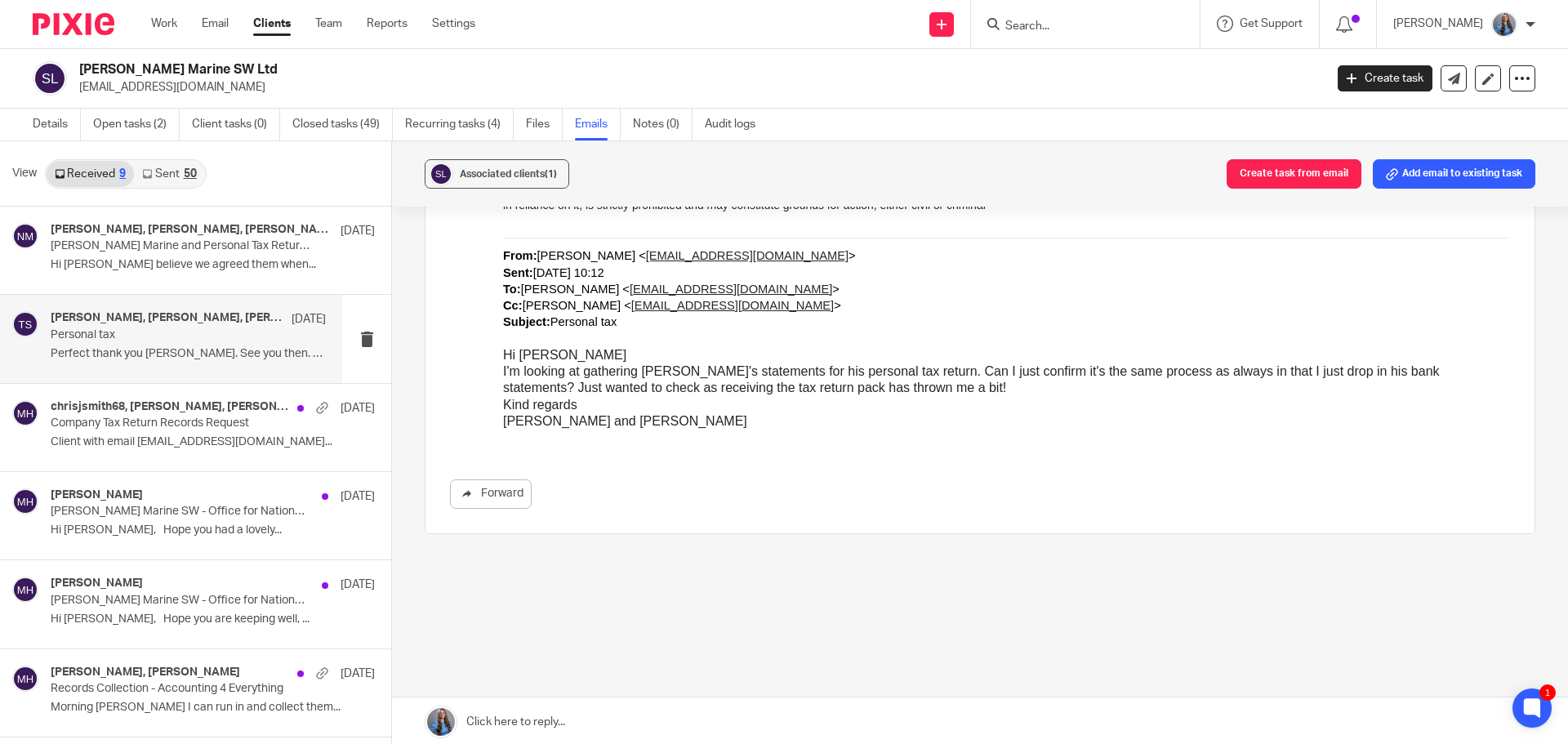
click at [142, 142] on div "View Received 9 Sent 50" at bounding box center [195, 174] width 391 height 66
click at [132, 131] on link "Open tasks (2)" at bounding box center [136, 124] width 87 height 32
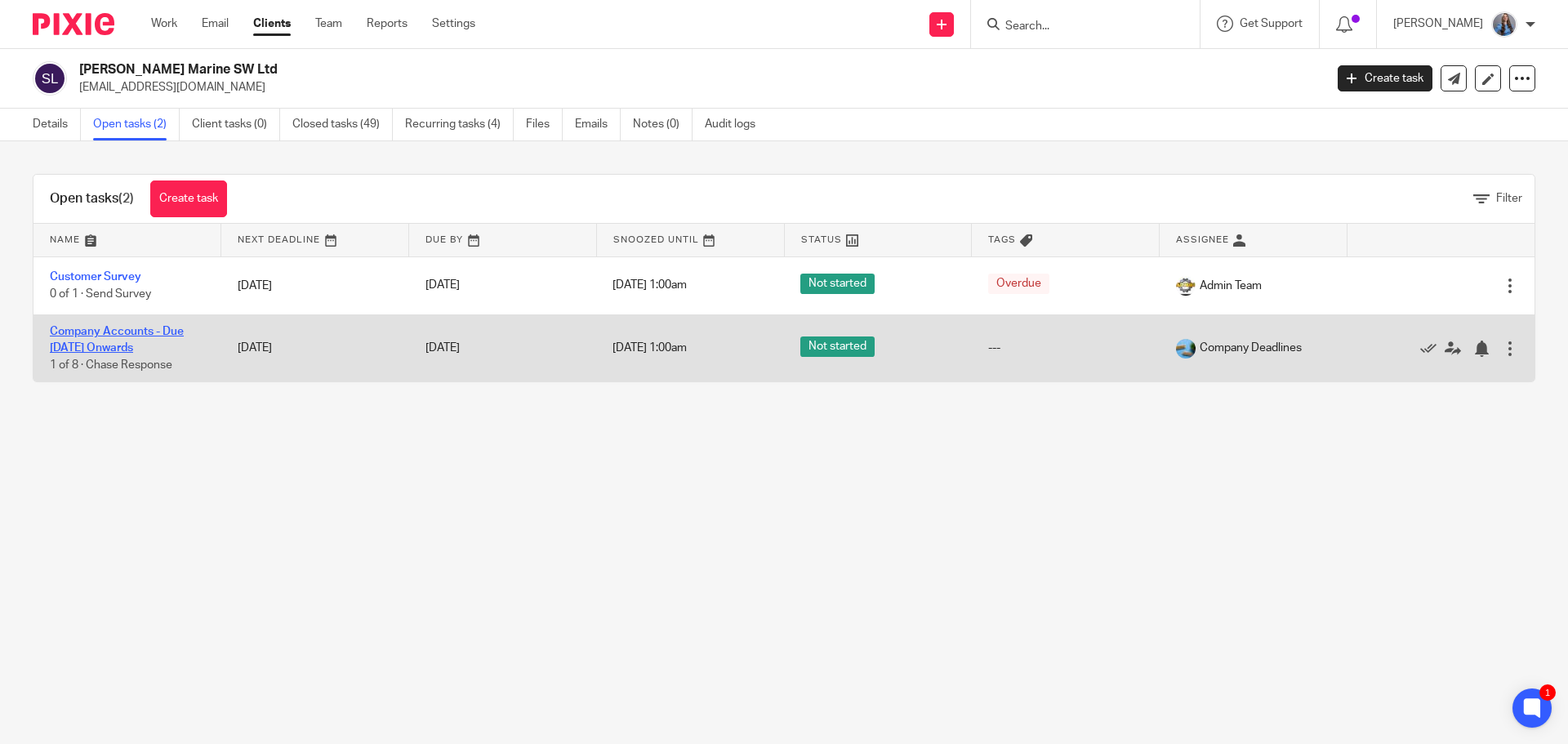
click at [113, 343] on link "Company Accounts - Due [DATE] Onwards" at bounding box center [117, 340] width 134 height 27
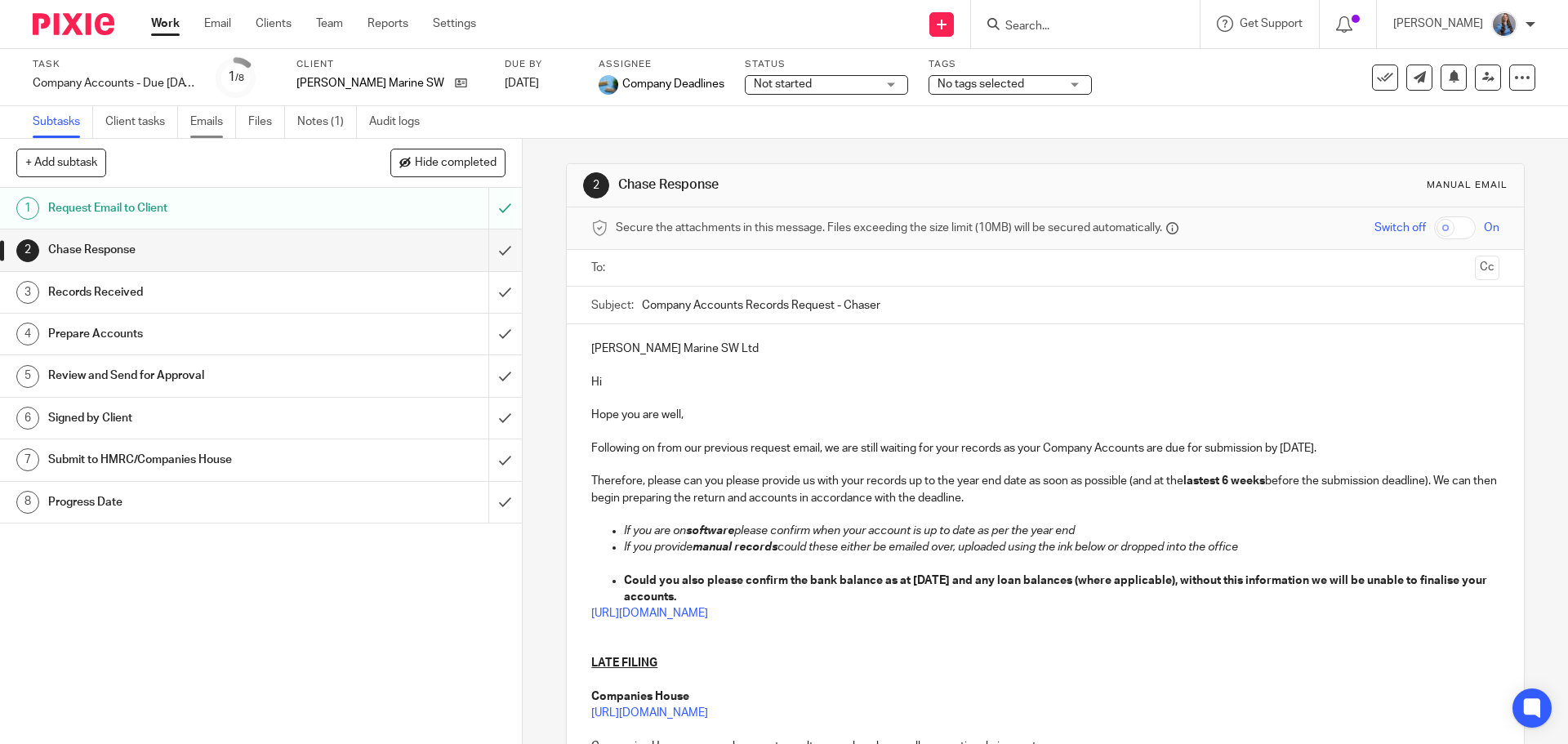
click at [213, 120] on link "Emails" at bounding box center [213, 121] width 46 height 32
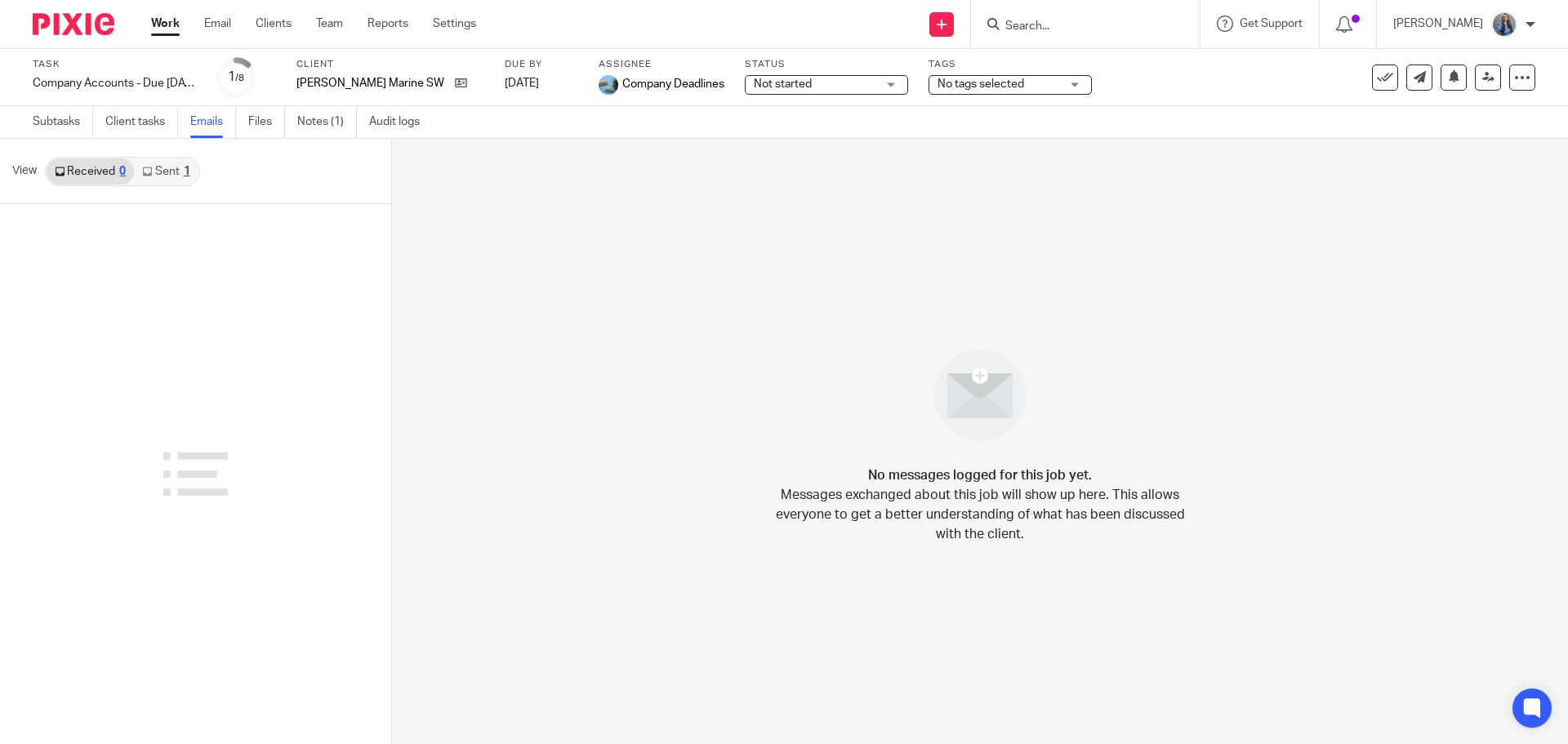
click at [158, 163] on link "Sent 1" at bounding box center [166, 171] width 64 height 26
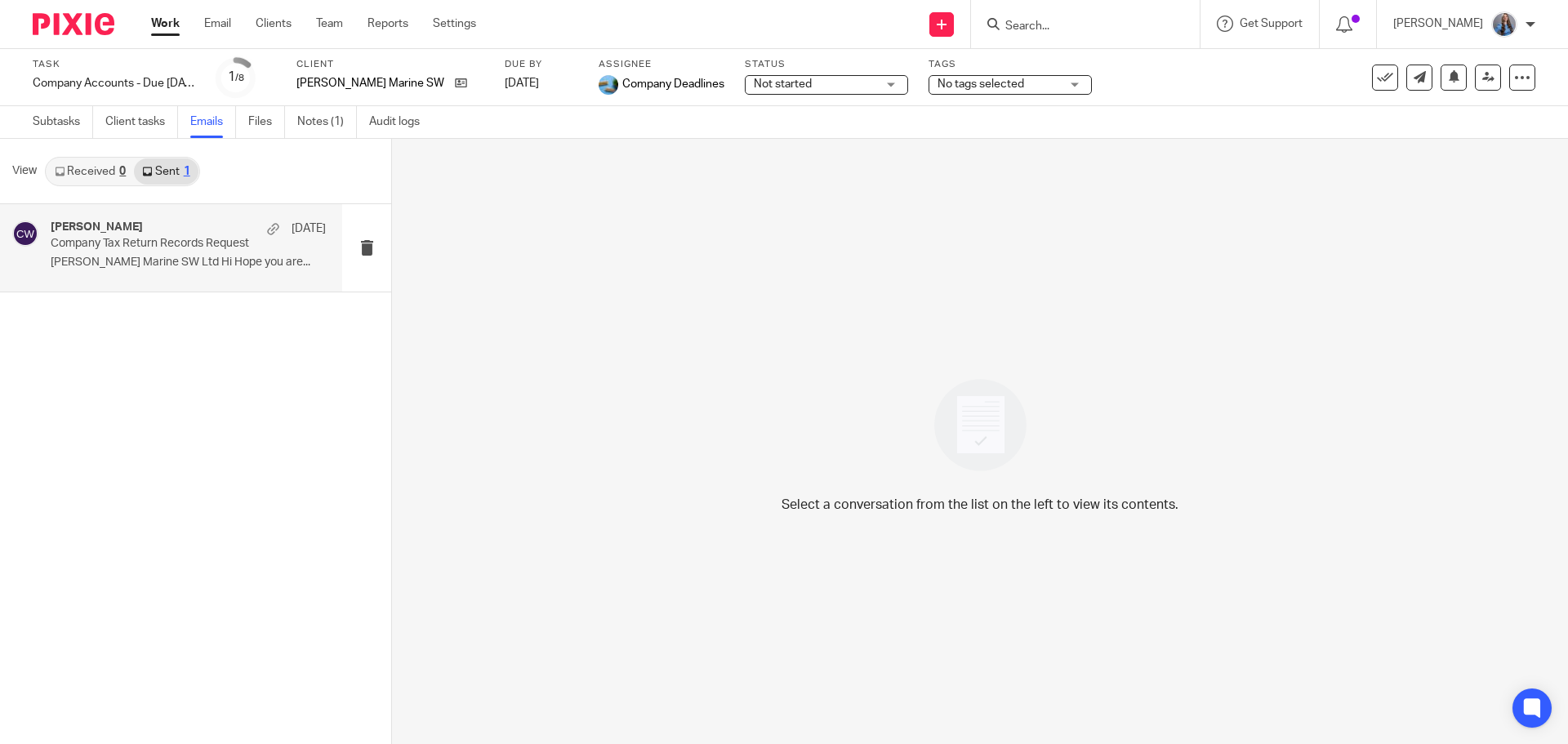
click at [158, 245] on p "Company Tax Return Records Request" at bounding box center [160, 243] width 220 height 14
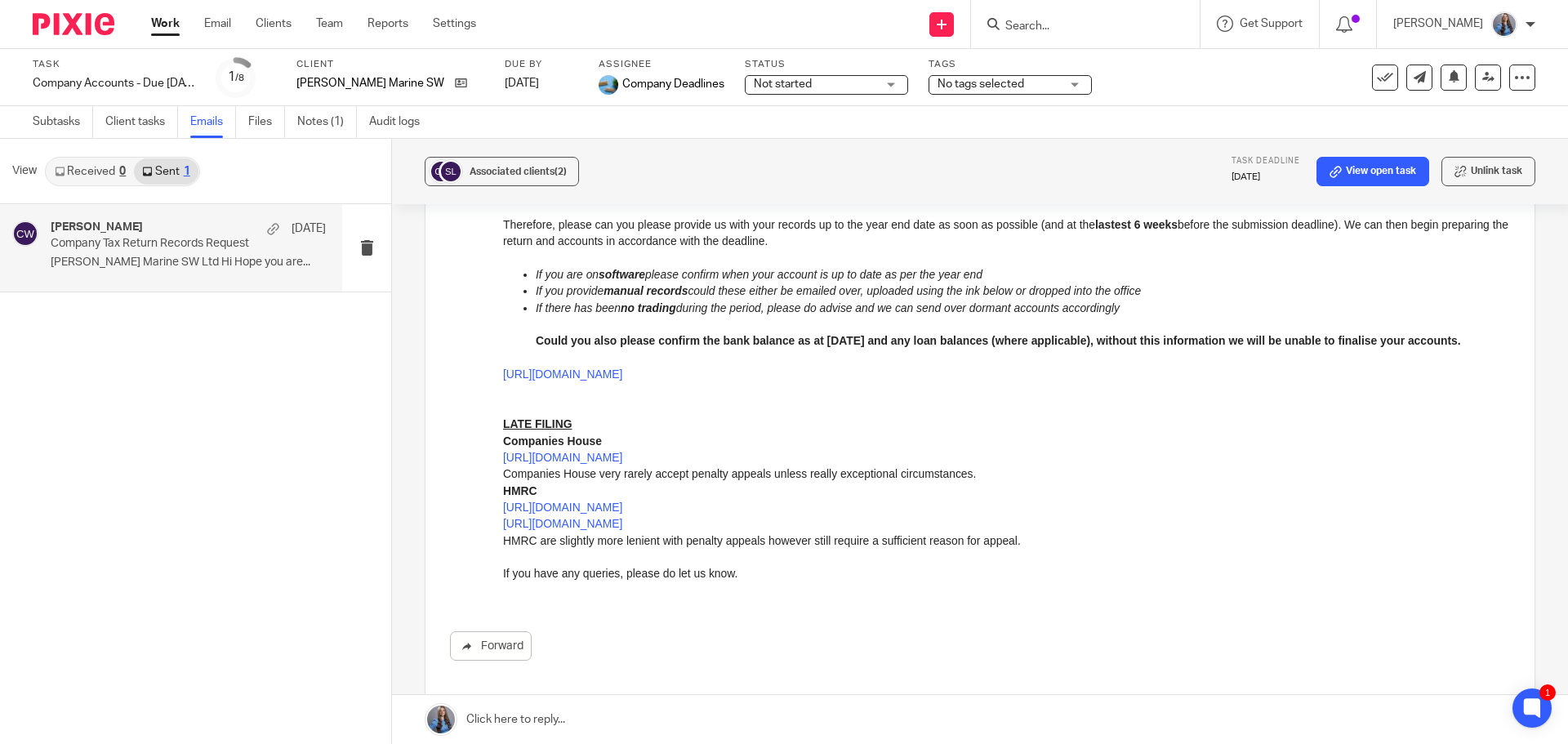
scroll to position [450, 0]
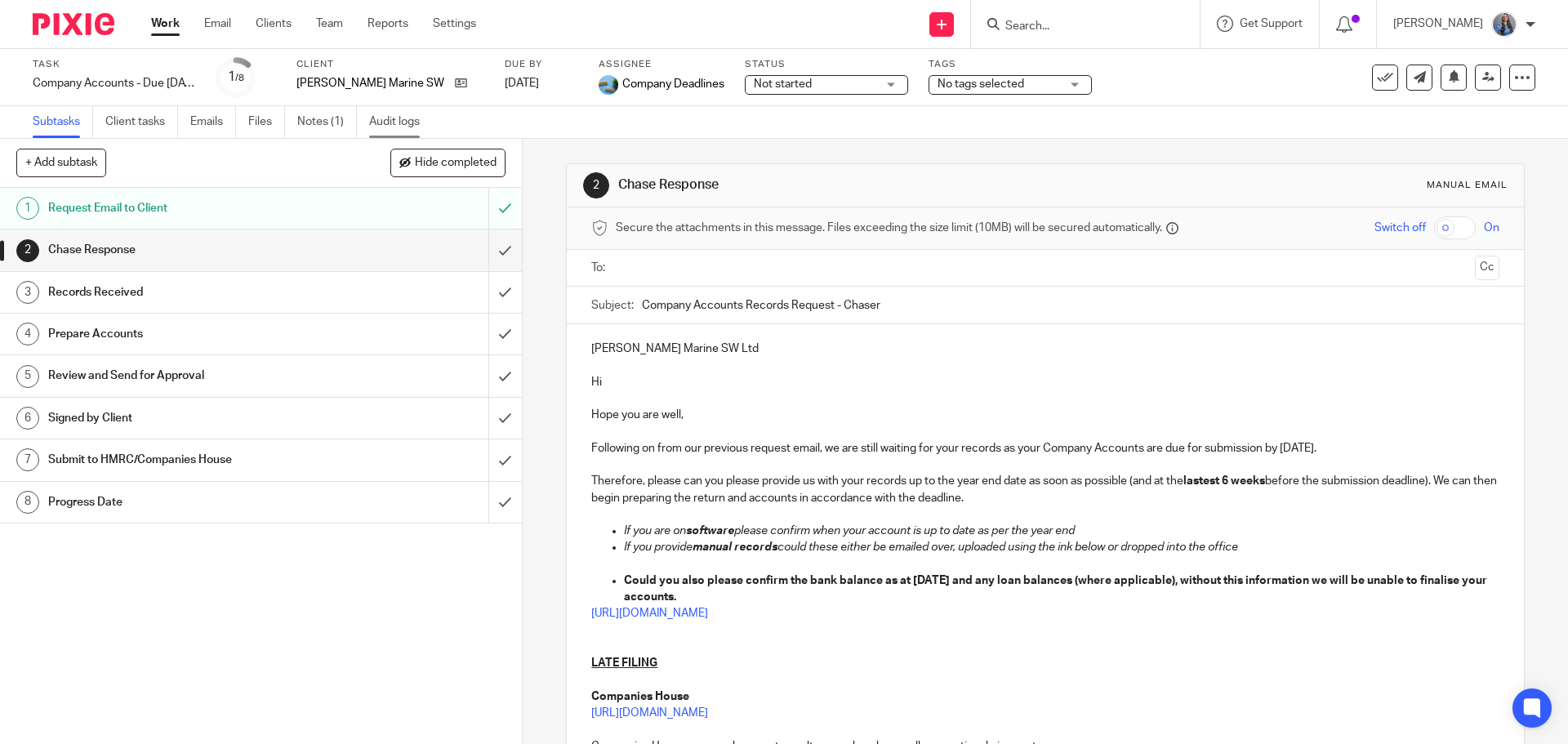
click at [405, 122] on link "Audit logs" at bounding box center [400, 121] width 63 height 32
